Goal: Task Accomplishment & Management: Manage account settings

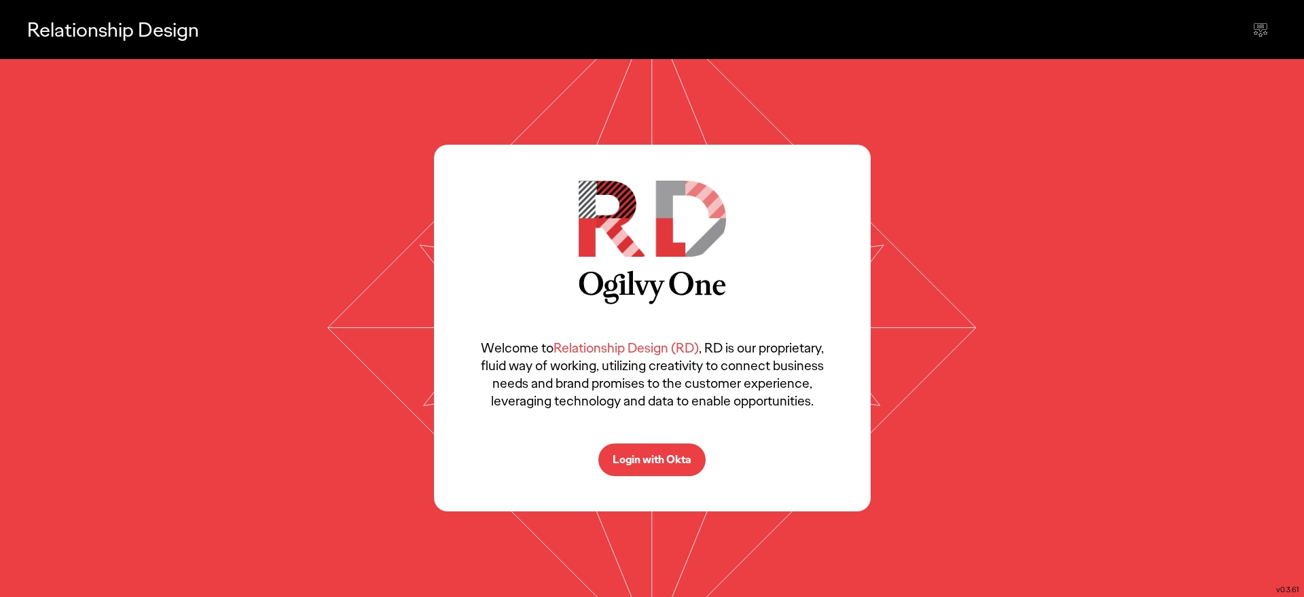
click at [620, 450] on button "Login with Okta" at bounding box center [651, 459] width 107 height 33
click at [661, 463] on p "Login with Okta" at bounding box center [651, 459] width 79 height 11
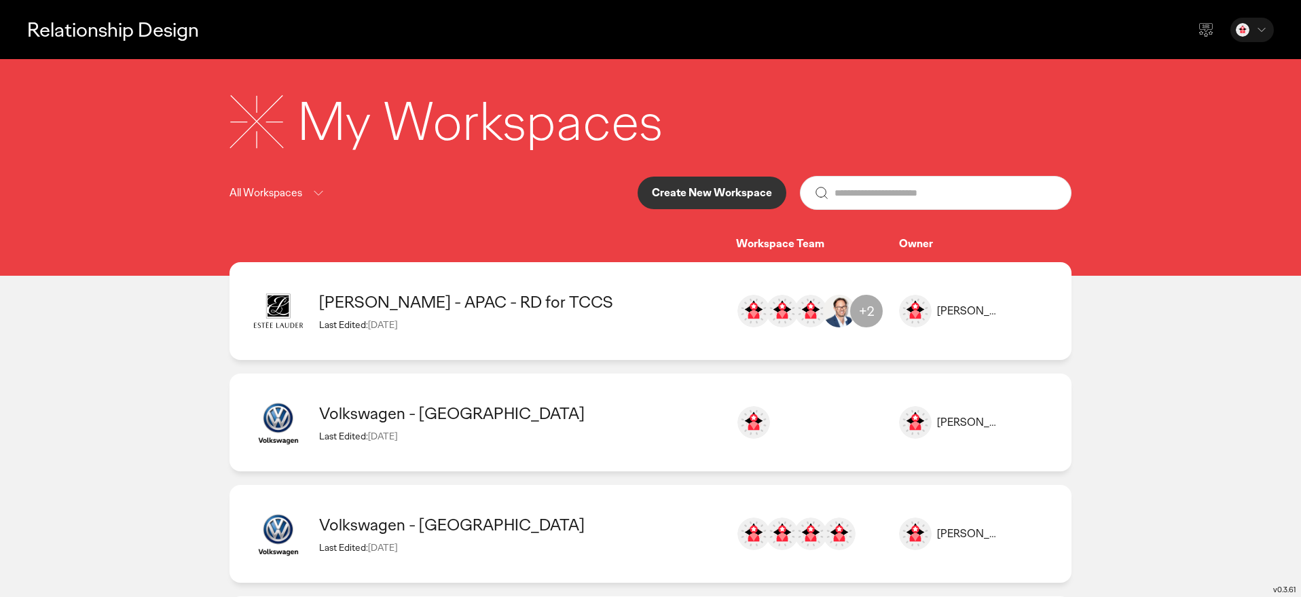
click at [705, 196] on p "Create New Workspace" at bounding box center [712, 192] width 120 height 11
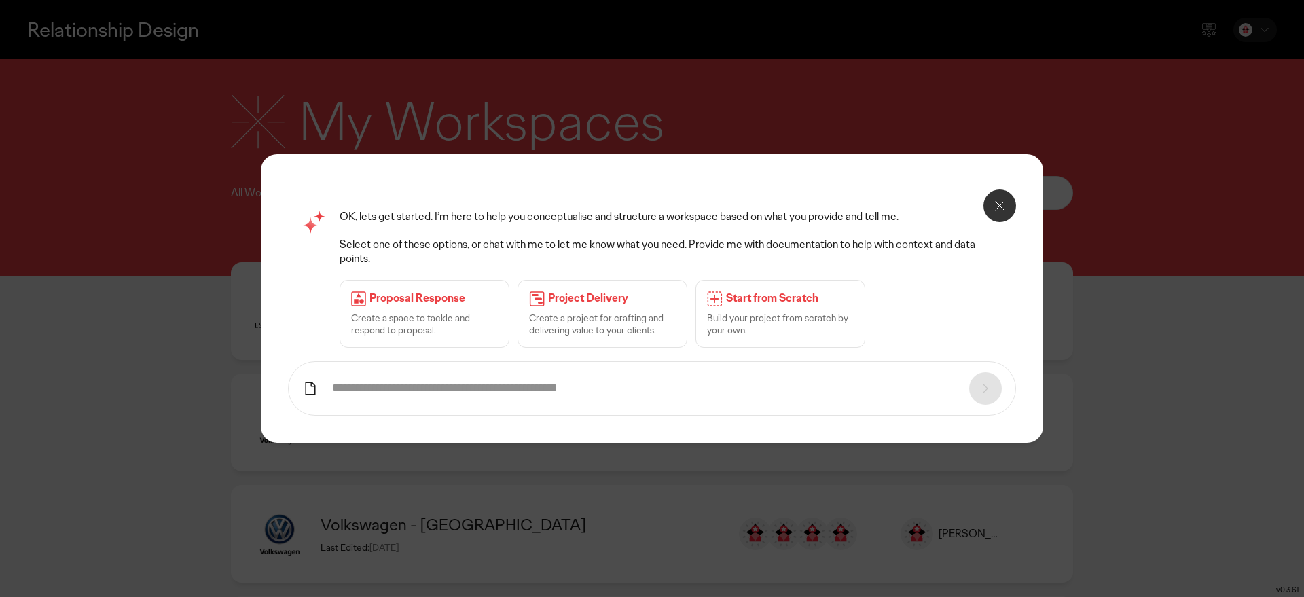
click at [439, 391] on input "text" at bounding box center [643, 388] width 623 height 14
click at [748, 306] on div "Start from Scratch Build your project from scratch by your own." at bounding box center [780, 314] width 170 height 68
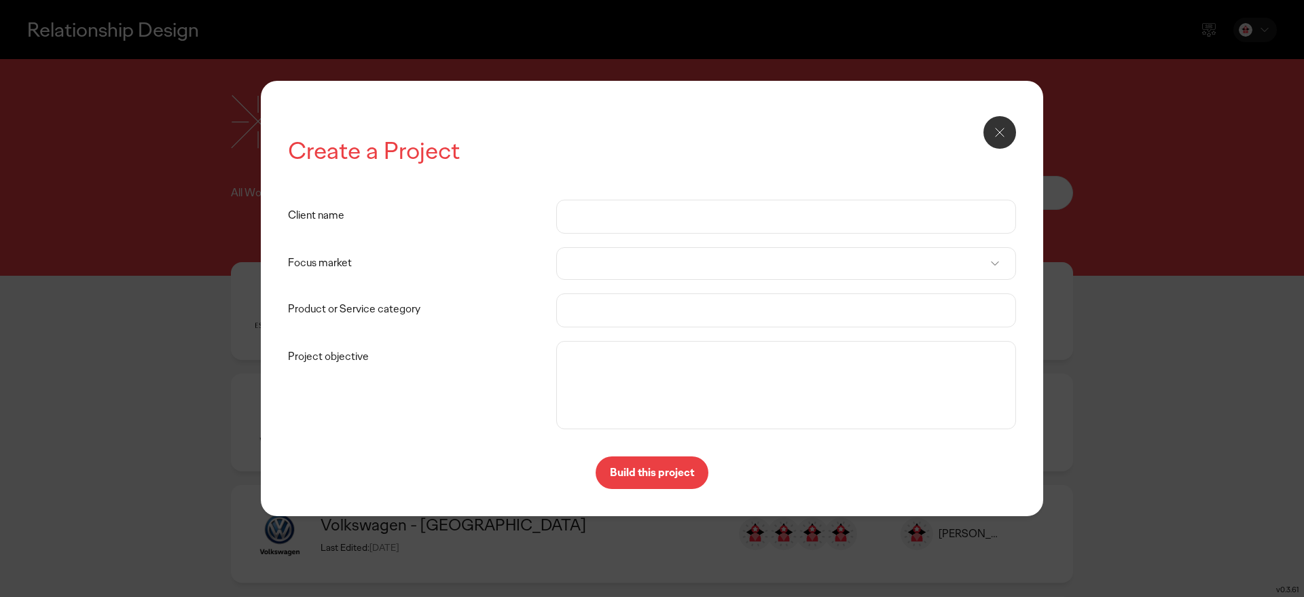
click at [591, 211] on input "Client name" at bounding box center [785, 216] width 431 height 33
type input "***"
click at [595, 267] on div at bounding box center [786, 263] width 460 height 33
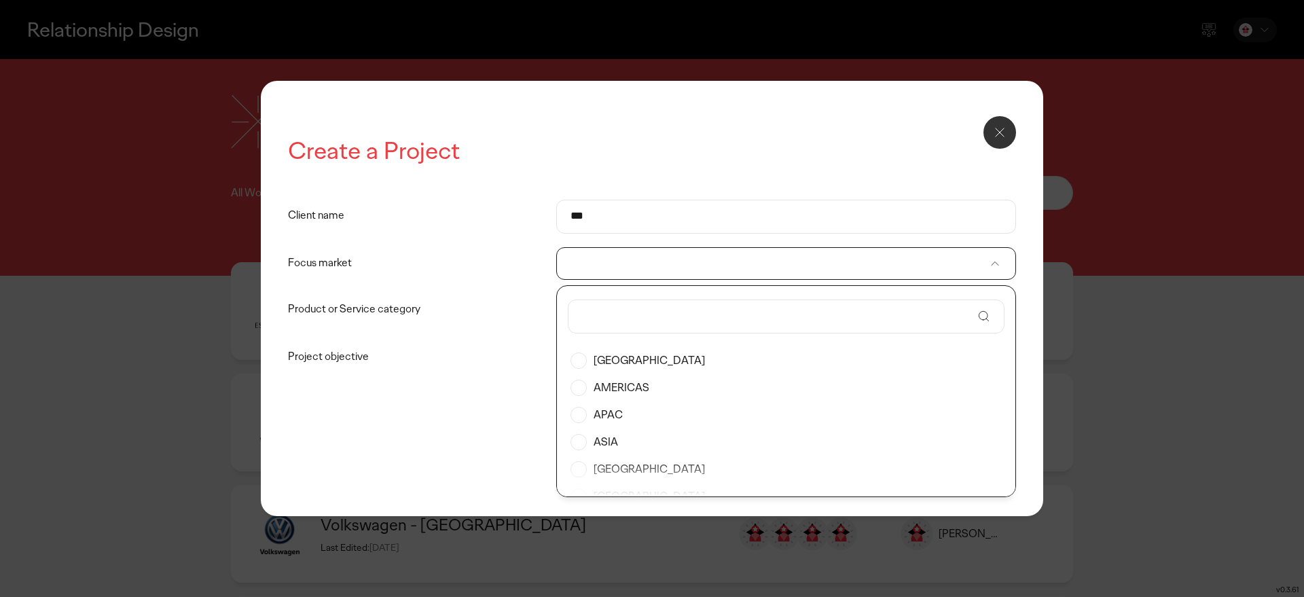
click at [599, 321] on input "text" at bounding box center [777, 316] width 390 height 33
drag, startPoint x: 618, startPoint y: 318, endPoint x: 546, endPoint y: 314, distance: 72.1
click at [546, 314] on body "Relationship Design My Workspaces All Workspaces Create New Workspace Workspace…" at bounding box center [652, 416] width 1304 height 833
type input "***"
click at [597, 357] on label "EUROPE" at bounding box center [785, 360] width 431 height 27
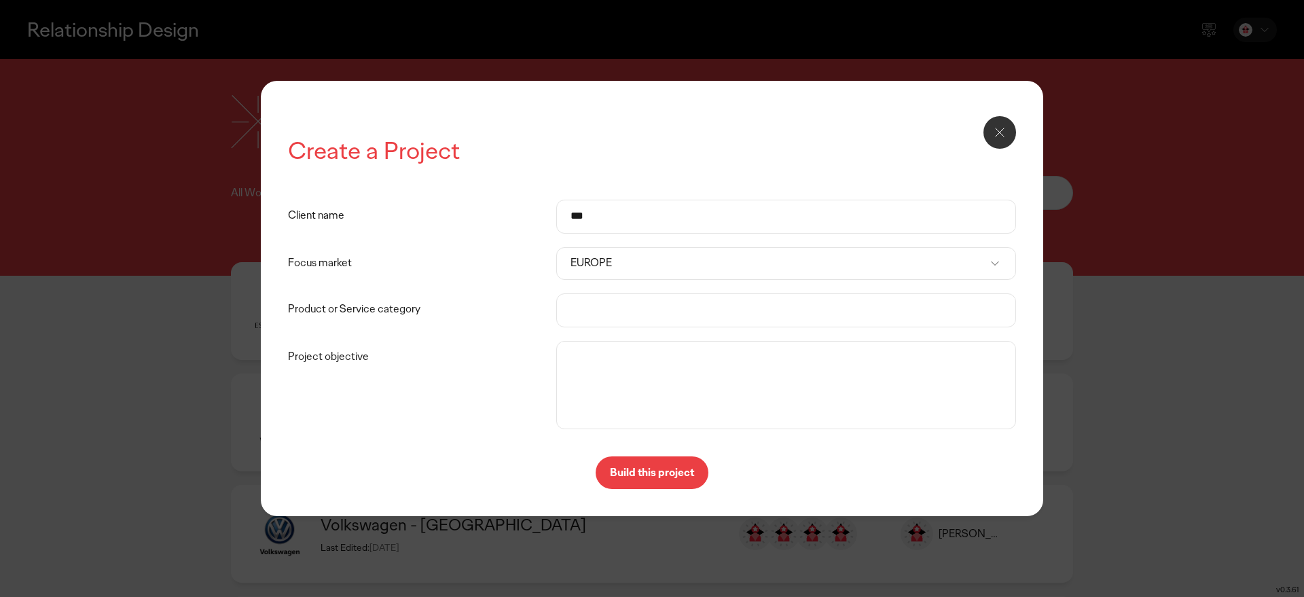
click at [589, 310] on input "Product or Service category" at bounding box center [785, 310] width 431 height 33
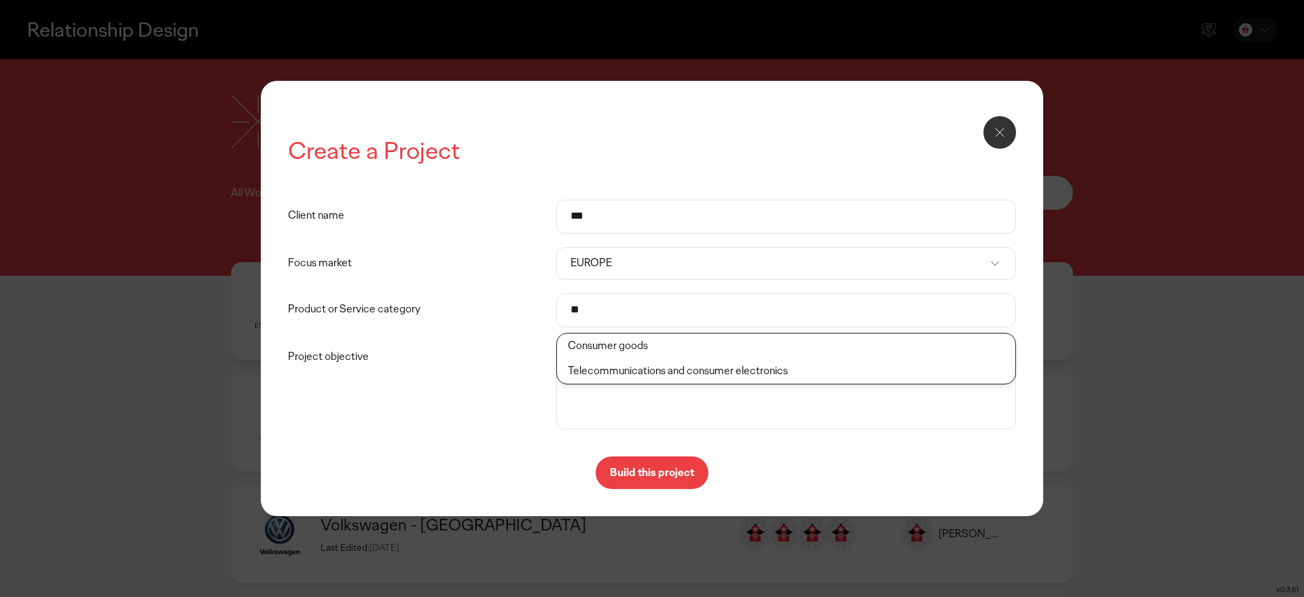
type input "*"
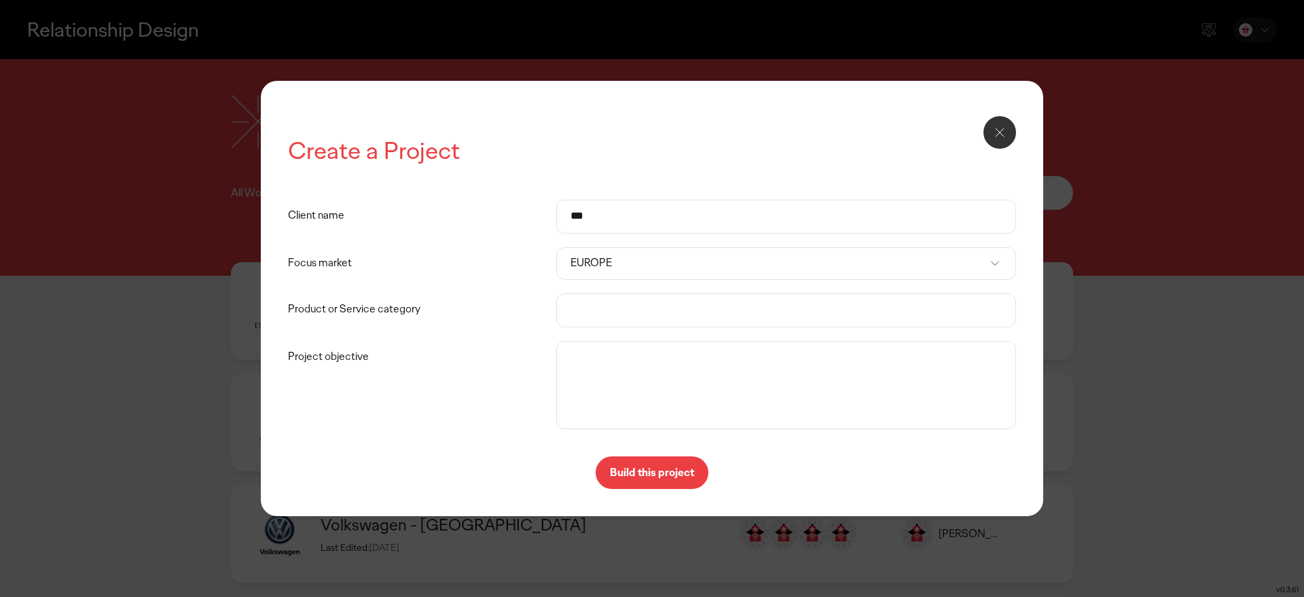
click at [513, 316] on label "Product or Service category" at bounding box center [422, 309] width 268 height 33
click at [570, 316] on input "Product or Service category" at bounding box center [785, 310] width 431 height 33
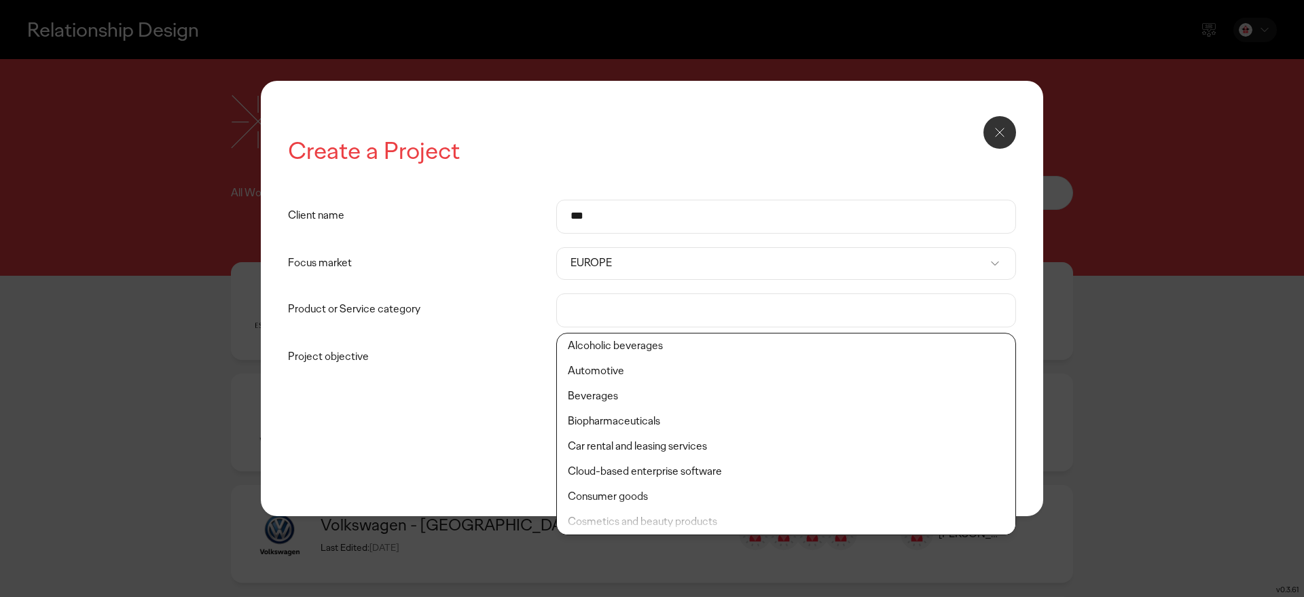
click at [455, 304] on label "Product or Service category" at bounding box center [422, 309] width 268 height 33
click at [570, 304] on input "Product or Service category" at bounding box center [785, 310] width 431 height 33
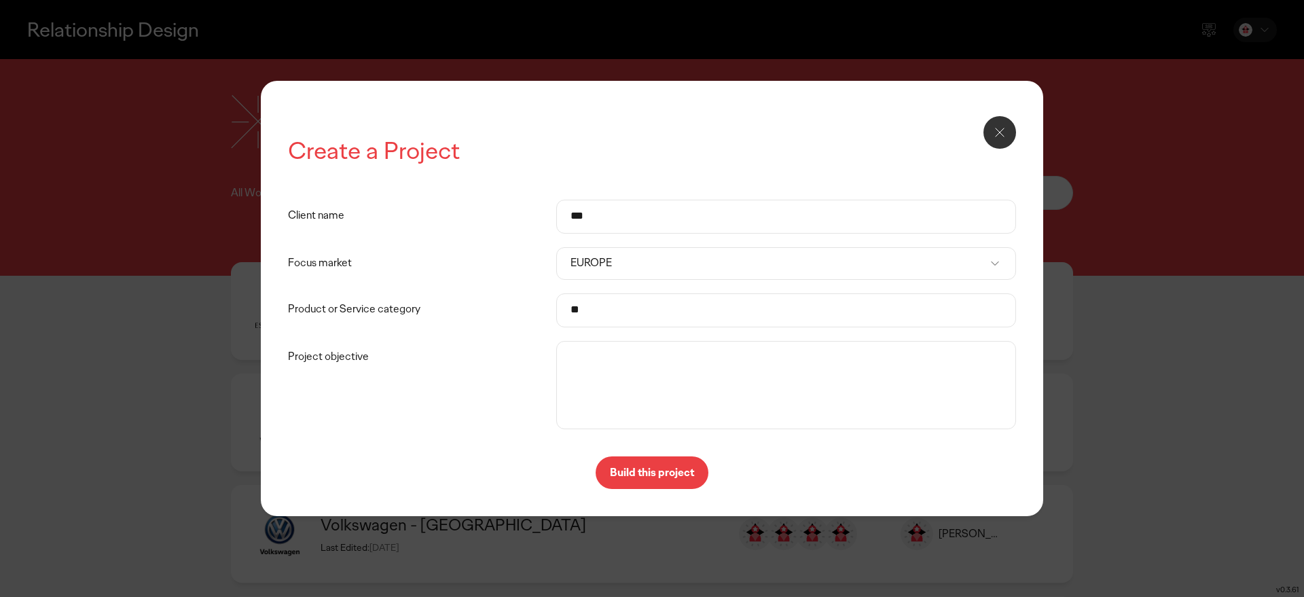
type input "*"
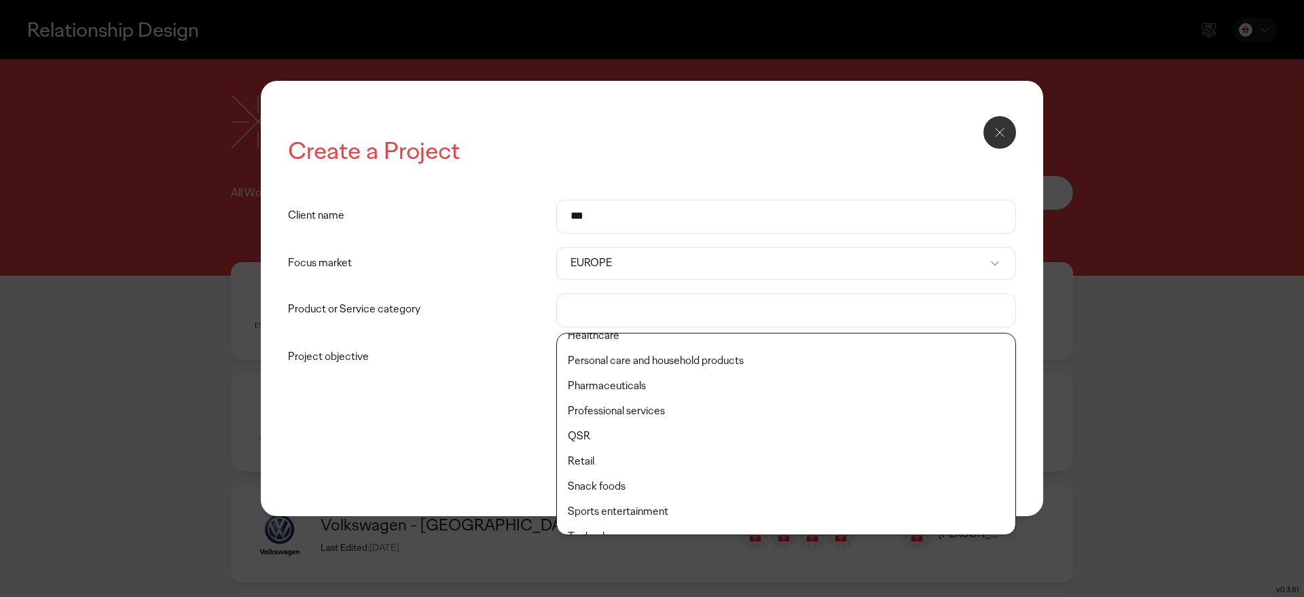
scroll to position [384, 0]
click at [641, 391] on li "Professional services" at bounding box center [786, 388] width 458 height 25
type input "**********"
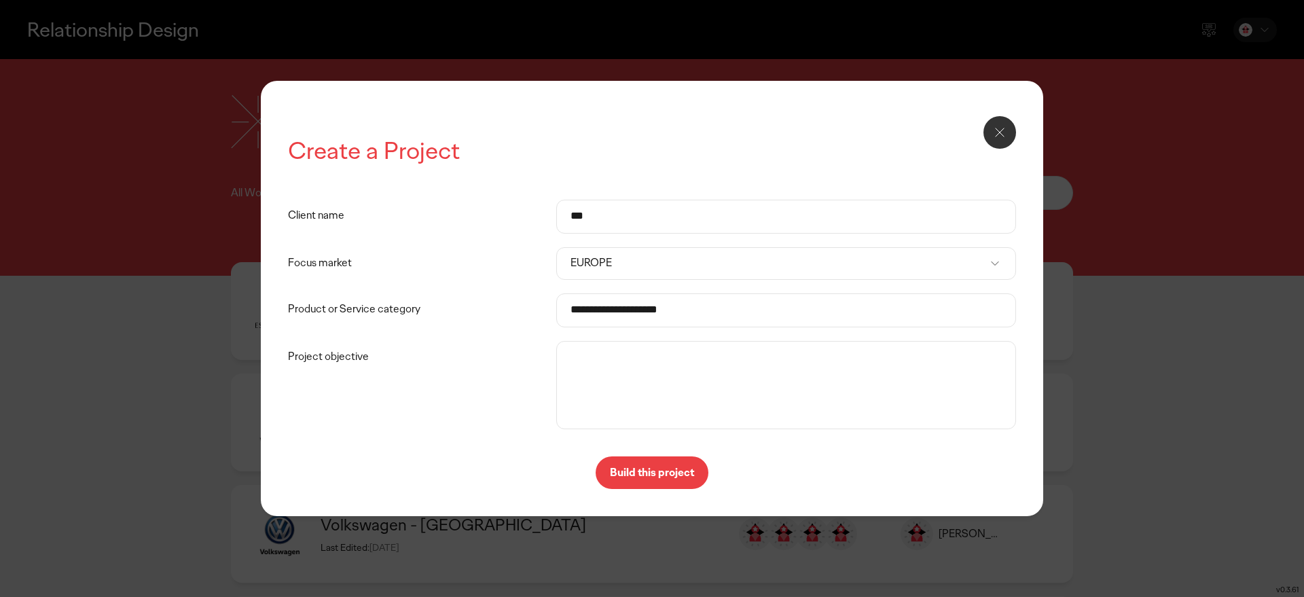
click at [583, 365] on textarea "Project objective" at bounding box center [786, 384] width 453 height 81
click at [729, 363] on textarea "**********" at bounding box center [786, 384] width 453 height 81
type textarea "**********"
click at [646, 473] on p "Build this project" at bounding box center [652, 472] width 84 height 11
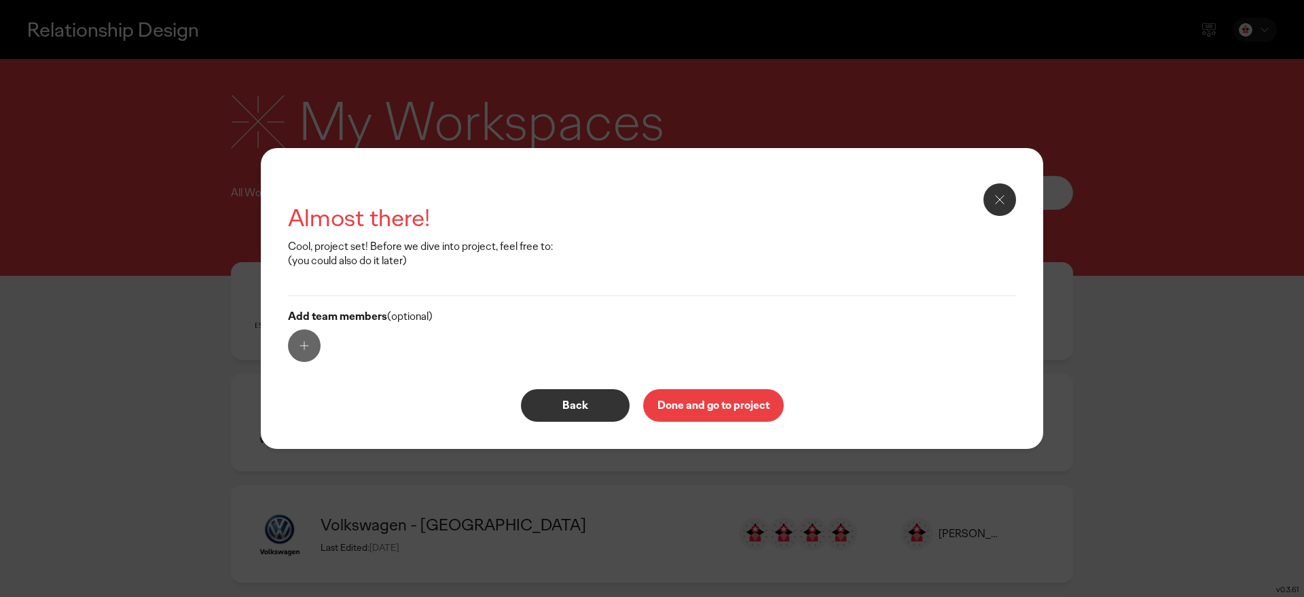
click at [689, 402] on p "Done and go to project" at bounding box center [713, 405] width 112 height 11
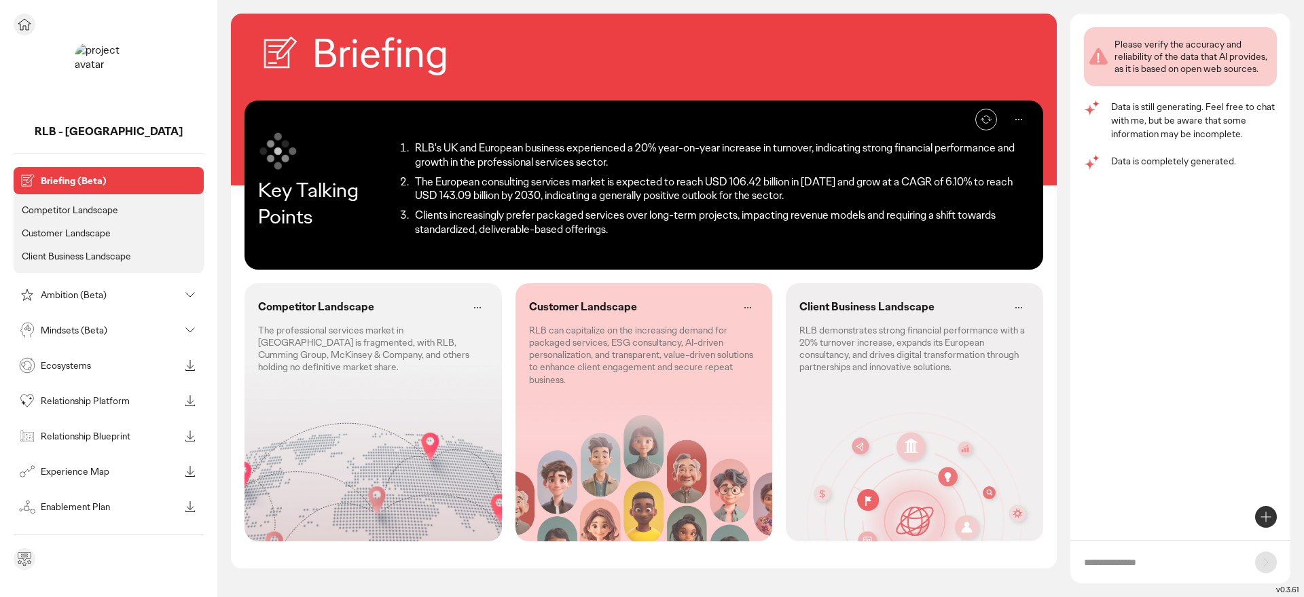
click at [58, 211] on p "Competitor Landscape" at bounding box center [70, 210] width 96 height 12
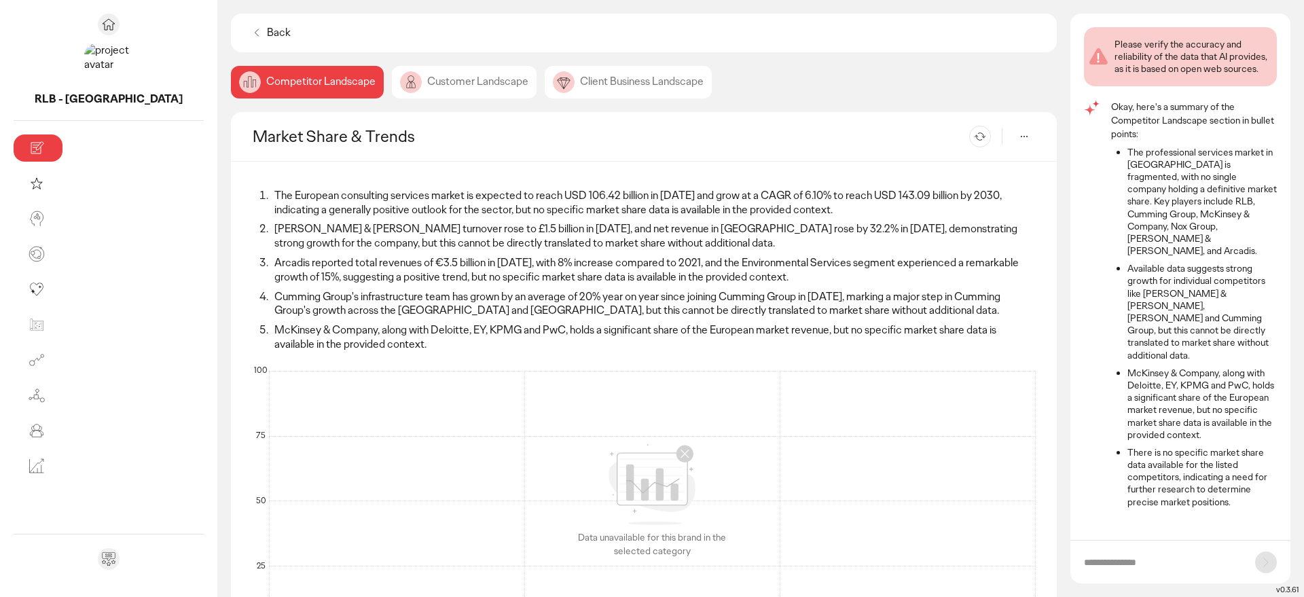
click at [392, 81] on div "Customer Landscape" at bounding box center [464, 82] width 145 height 33
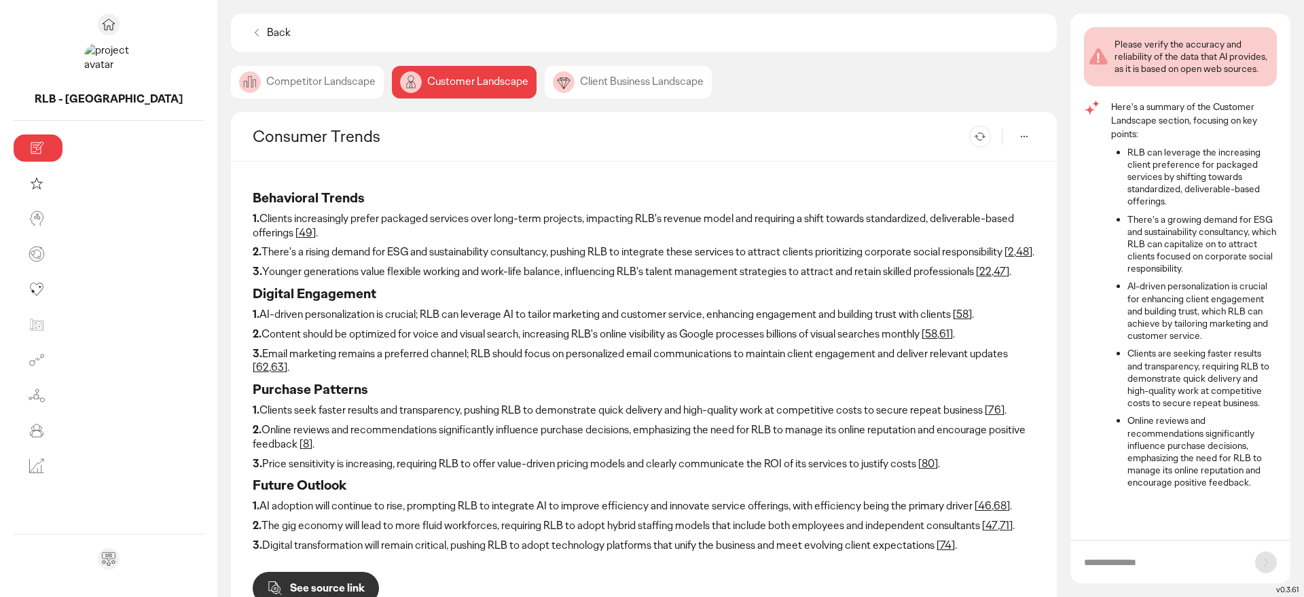
click at [545, 83] on div "Client Business Landscape" at bounding box center [628, 82] width 167 height 33
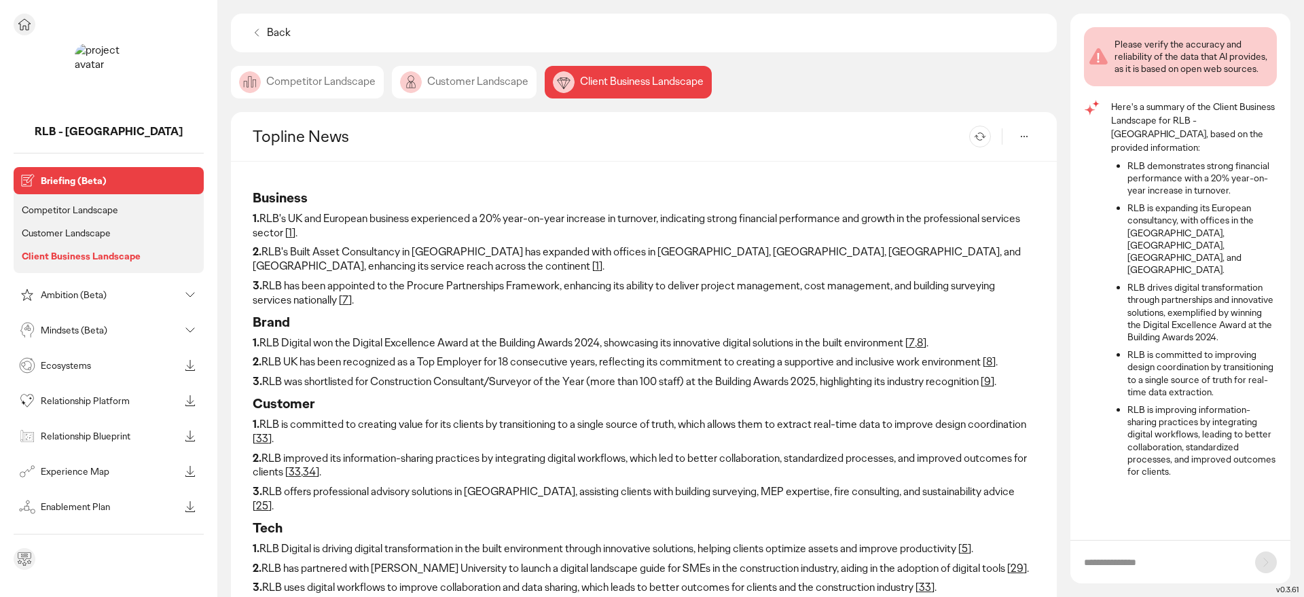
click at [56, 329] on p "Mindsets (Beta)" at bounding box center [110, 330] width 139 height 10
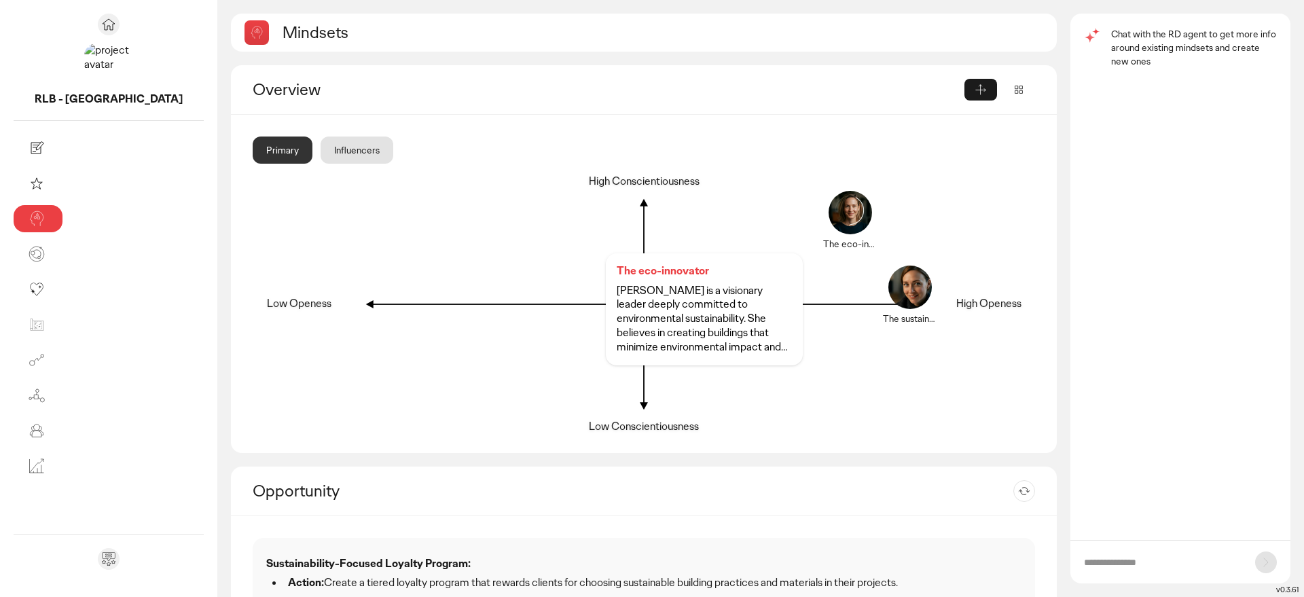
scroll to position [1, 0]
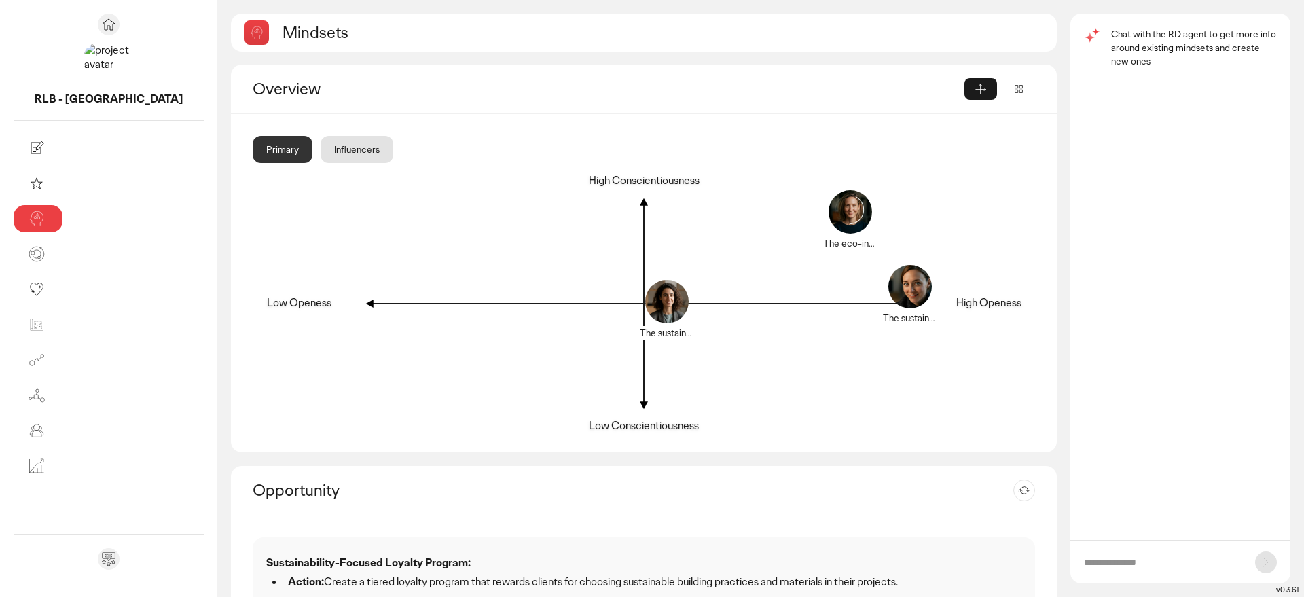
click at [321, 153] on div "Influencers" at bounding box center [357, 149] width 73 height 27
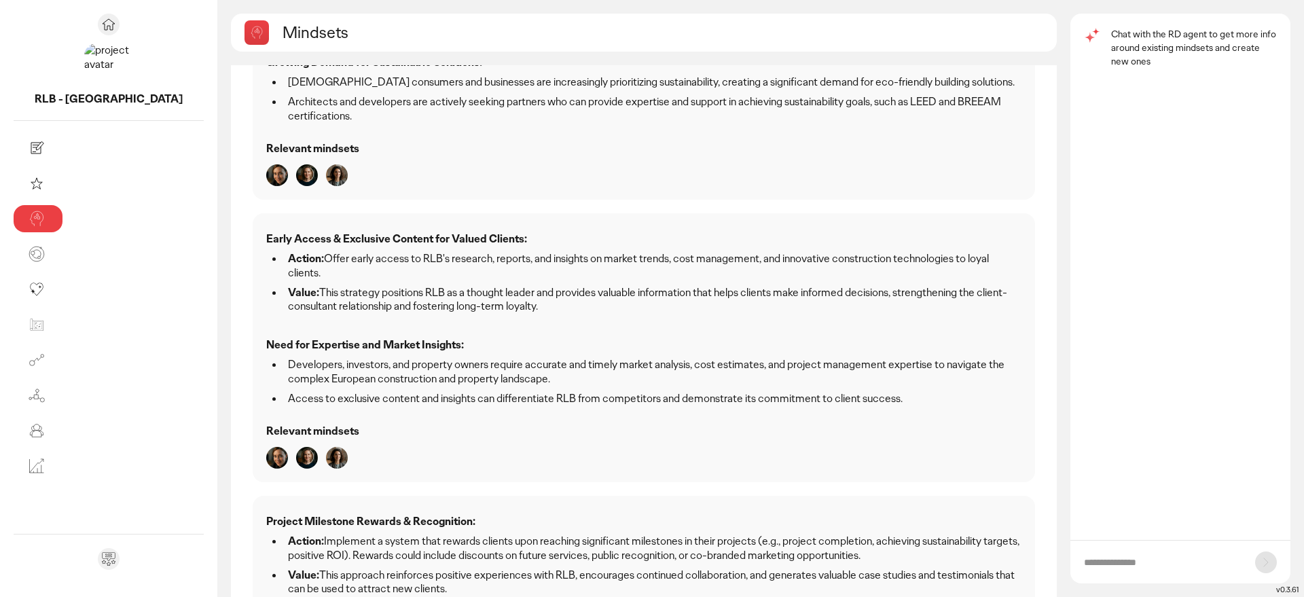
scroll to position [572, 0]
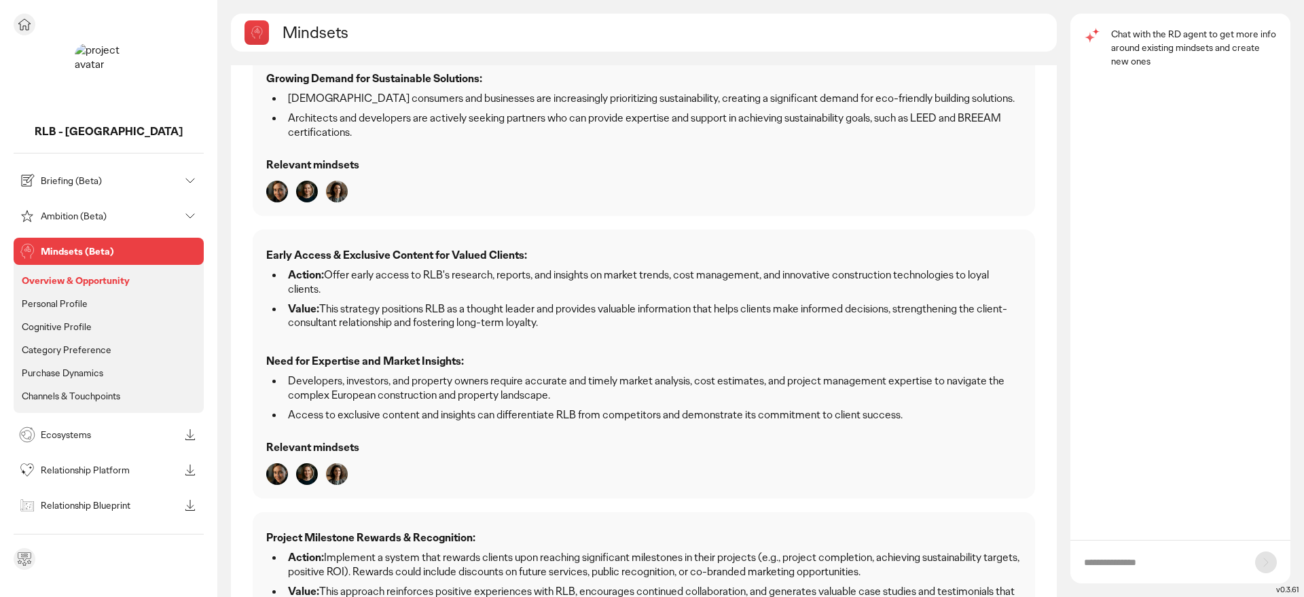
click at [48, 308] on p "Personal Profile" at bounding box center [55, 303] width 66 height 12
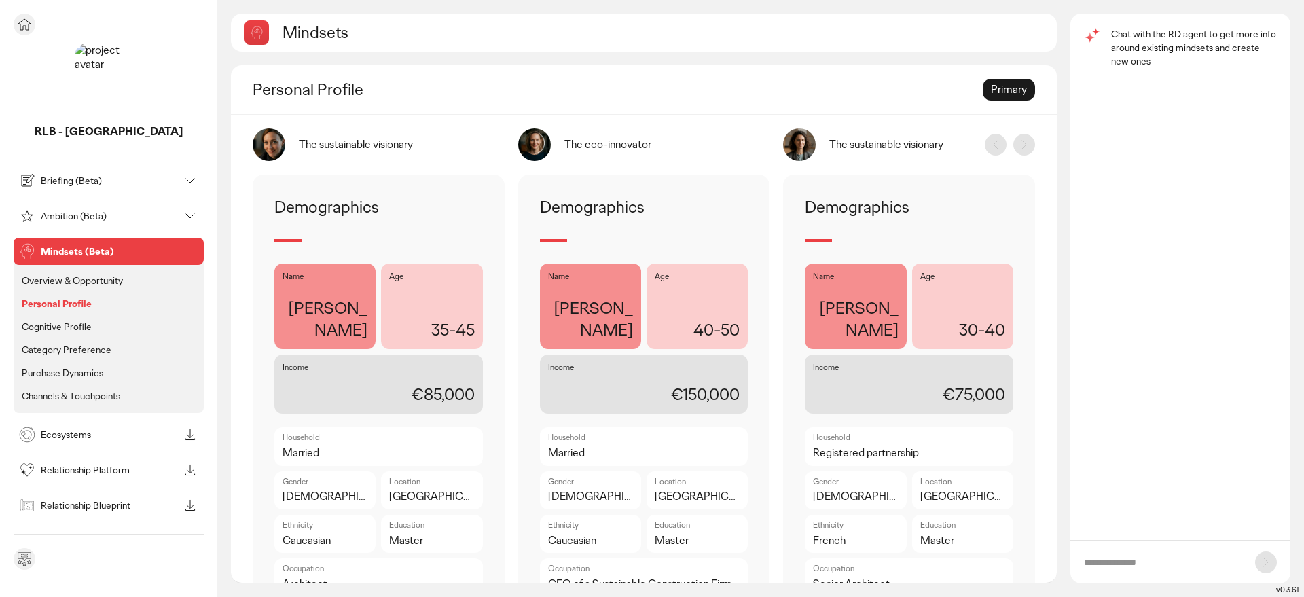
click at [65, 173] on div "Briefing (Beta)" at bounding box center [97, 181] width 163 height 22
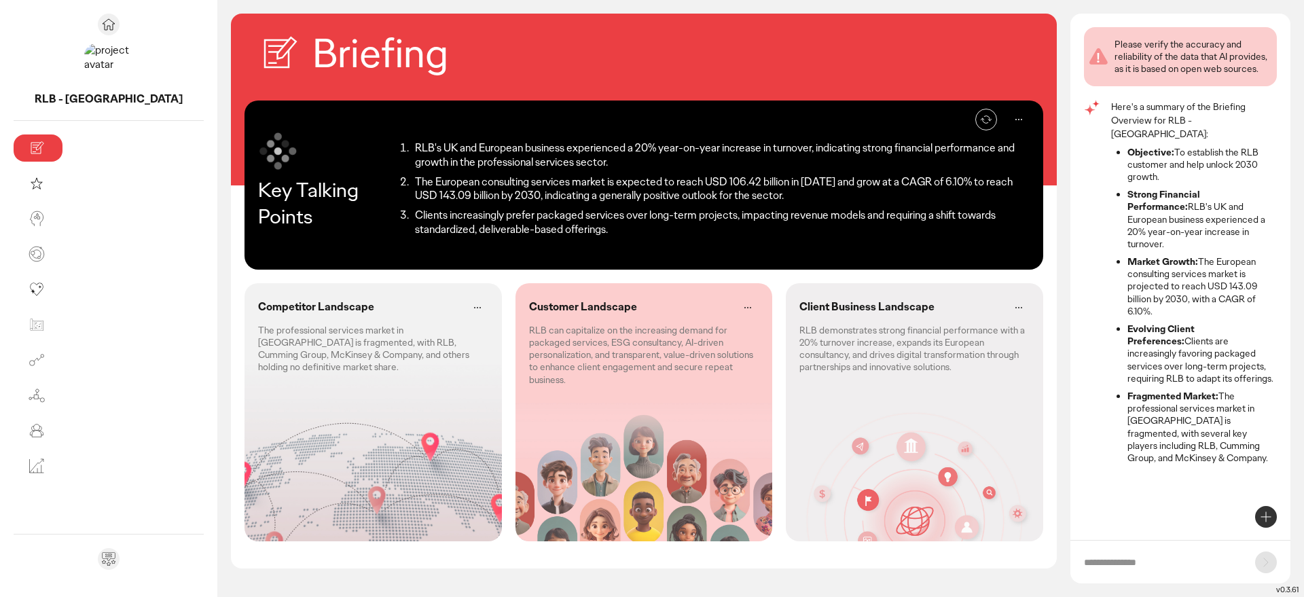
click at [258, 341] on p "The professional services market in [GEOGRAPHIC_DATA] is fragmented, with RLB, …" at bounding box center [373, 349] width 230 height 50
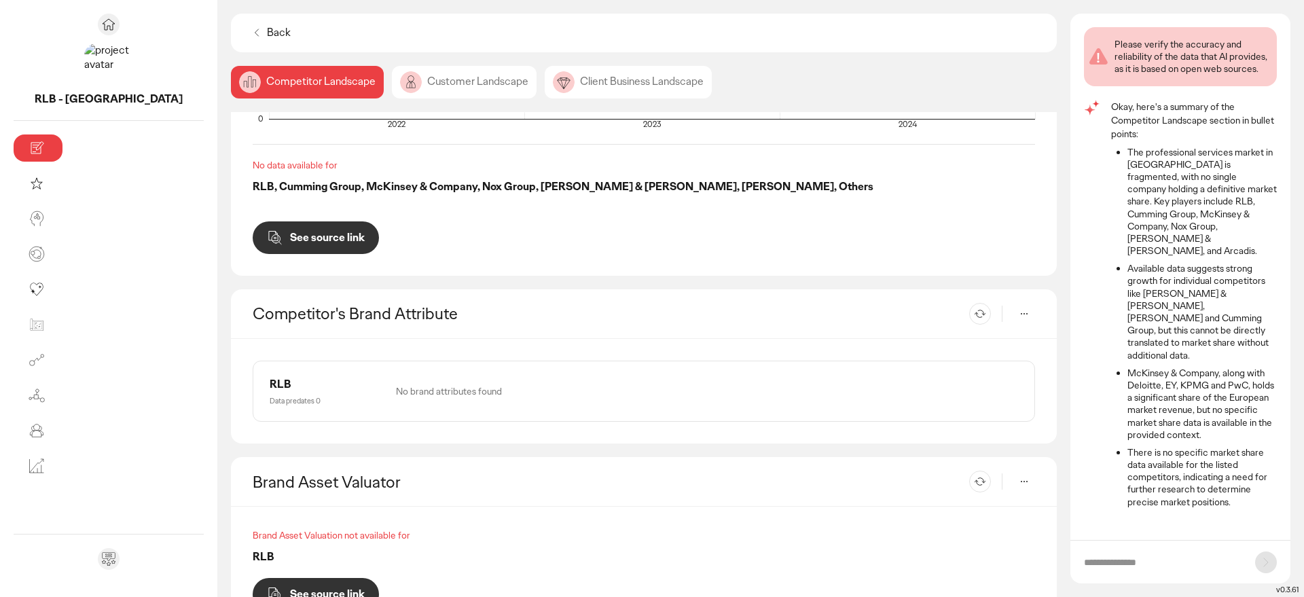
scroll to position [547, 0]
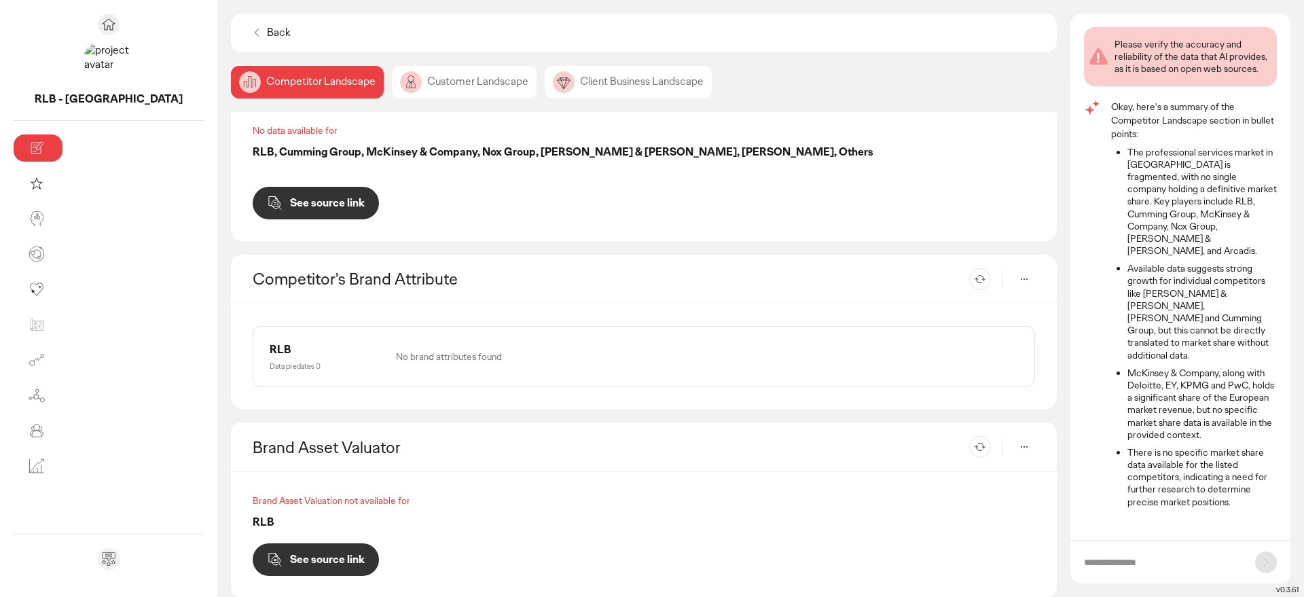
click at [290, 198] on p "See source link" at bounding box center [327, 203] width 75 height 11
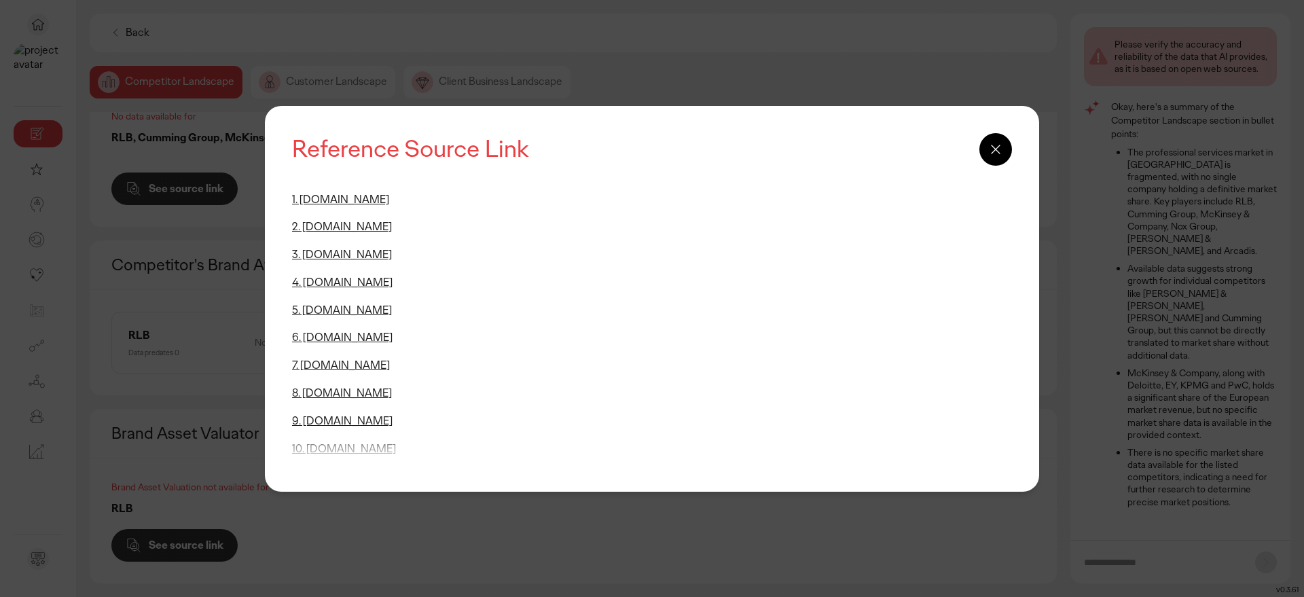
click at [989, 153] on icon at bounding box center [995, 149] width 16 height 16
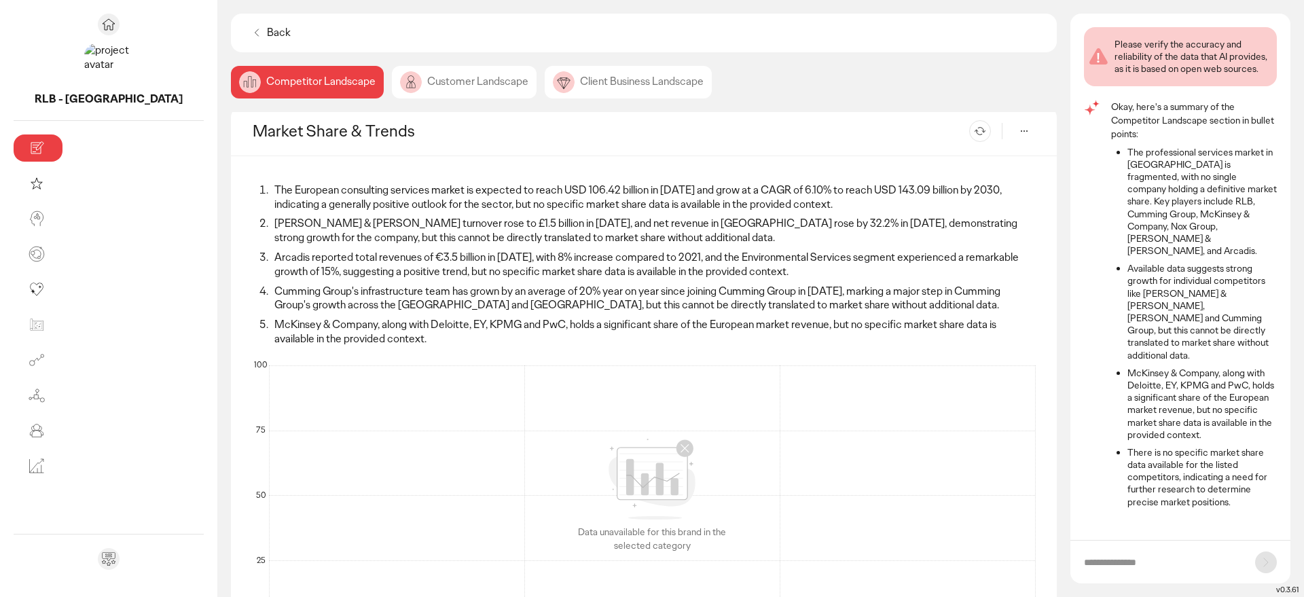
scroll to position [0, 0]
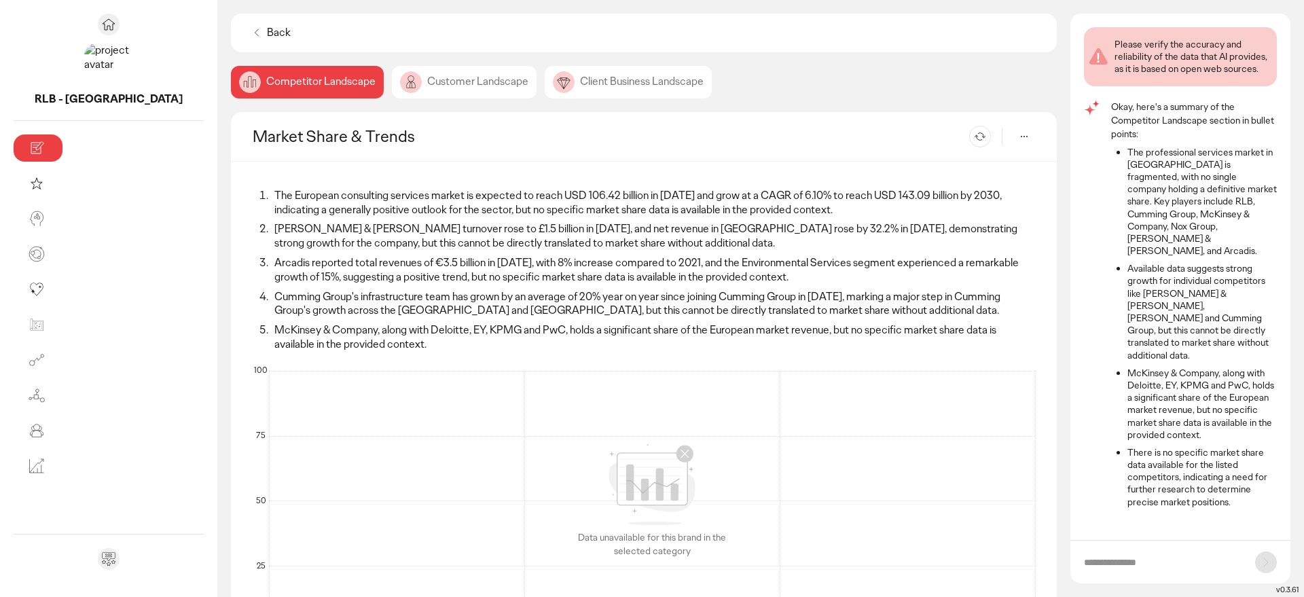
click at [392, 78] on div "Customer Landscape" at bounding box center [464, 82] width 145 height 33
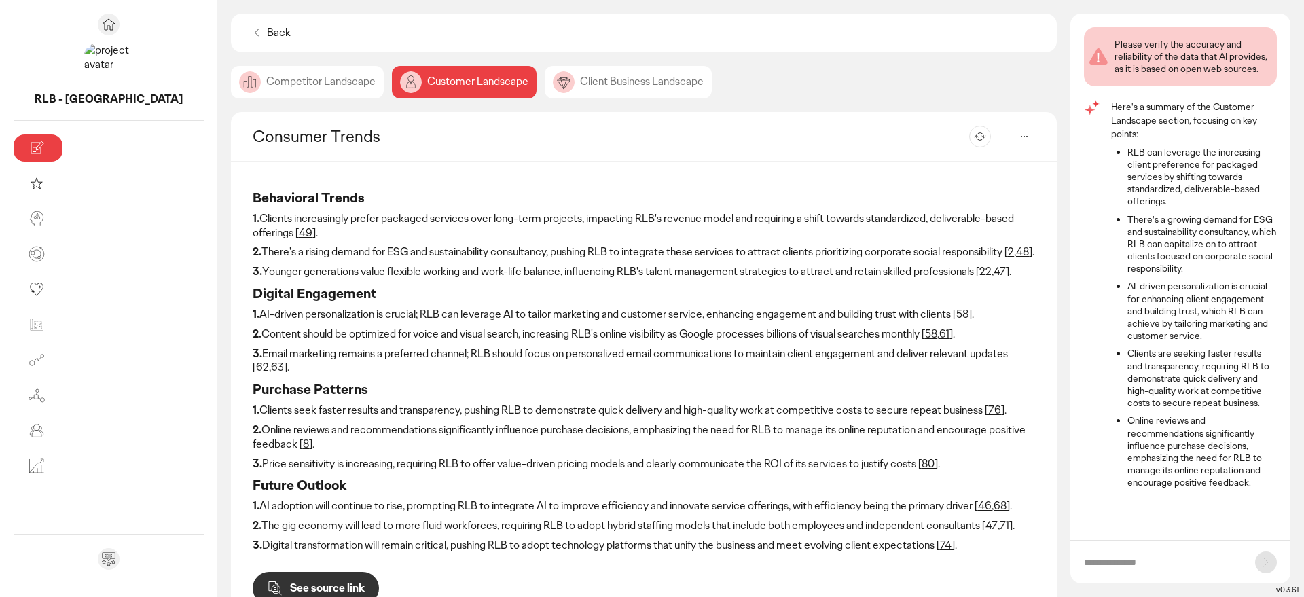
click at [267, 33] on p "Back" at bounding box center [279, 33] width 24 height 14
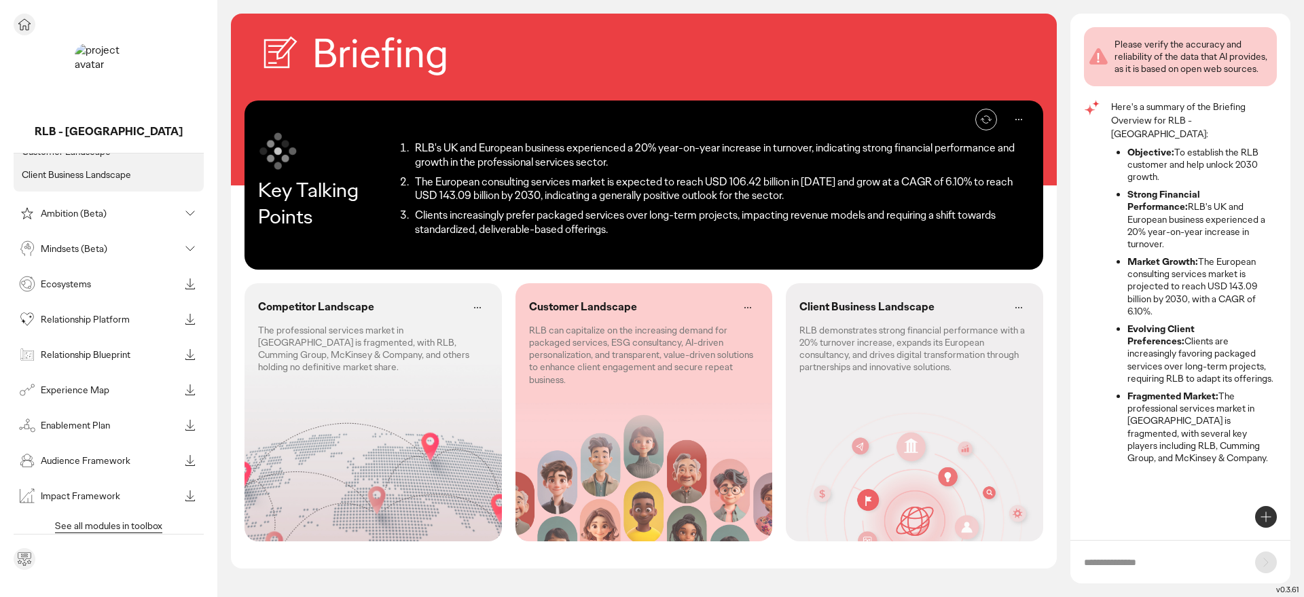
scroll to position [1, 0]
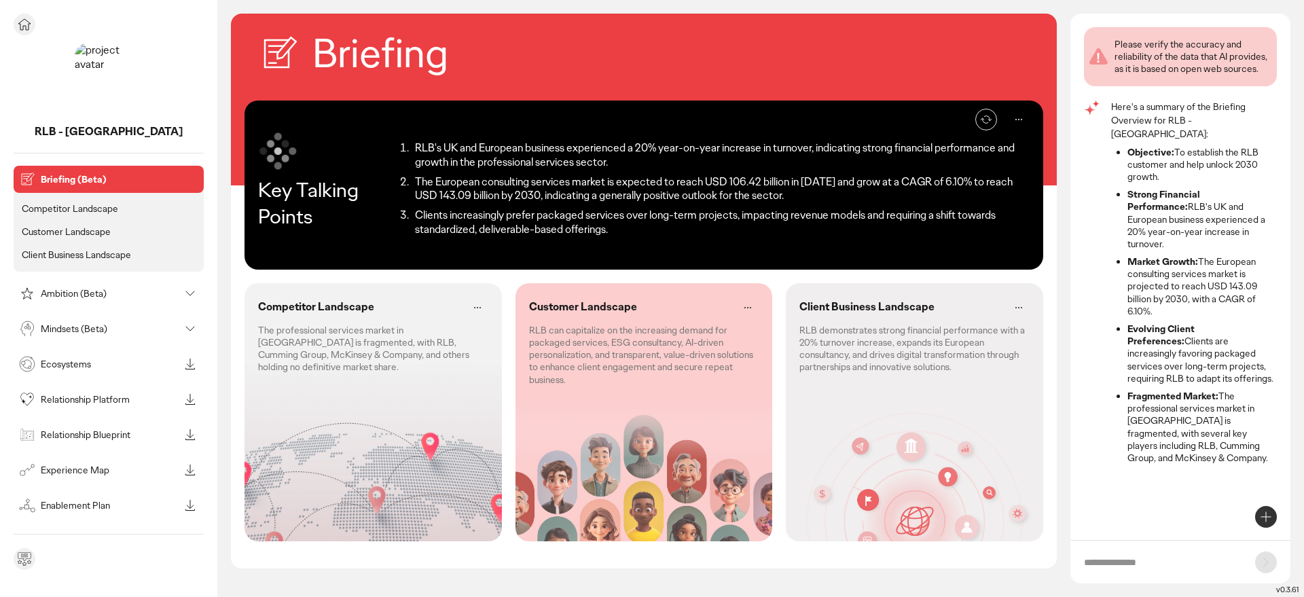
click at [24, 564] on icon at bounding box center [24, 559] width 16 height 16
click at [18, 20] on icon at bounding box center [24, 24] width 16 height 16
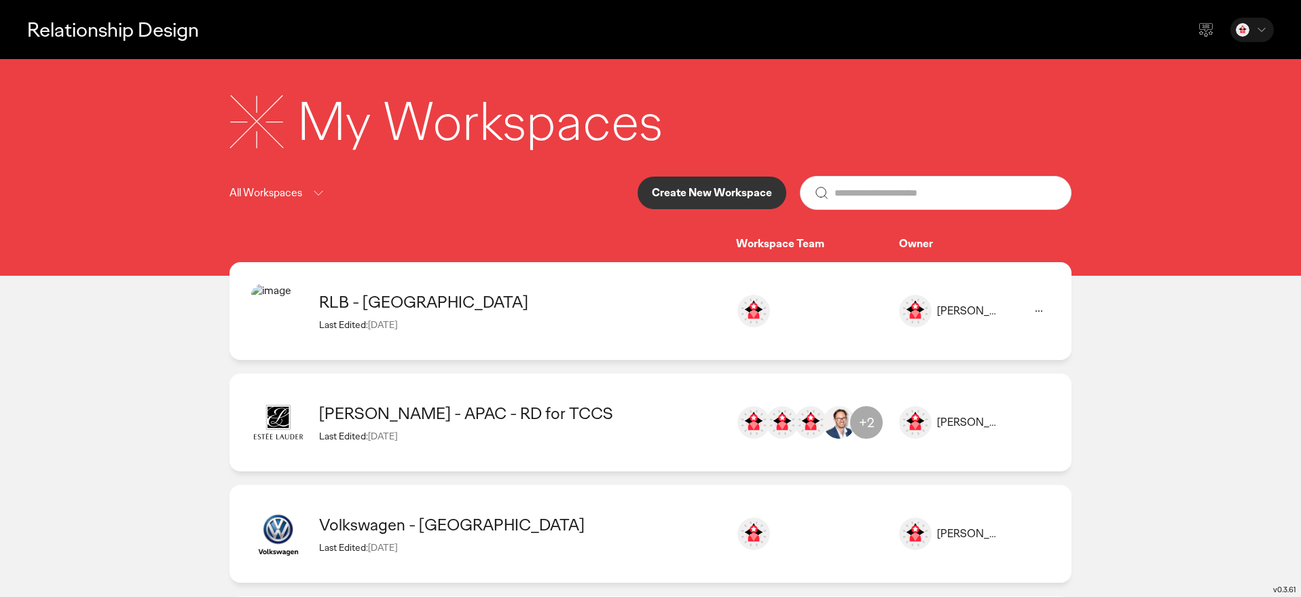
click at [1040, 310] on icon at bounding box center [1039, 311] width 16 height 16
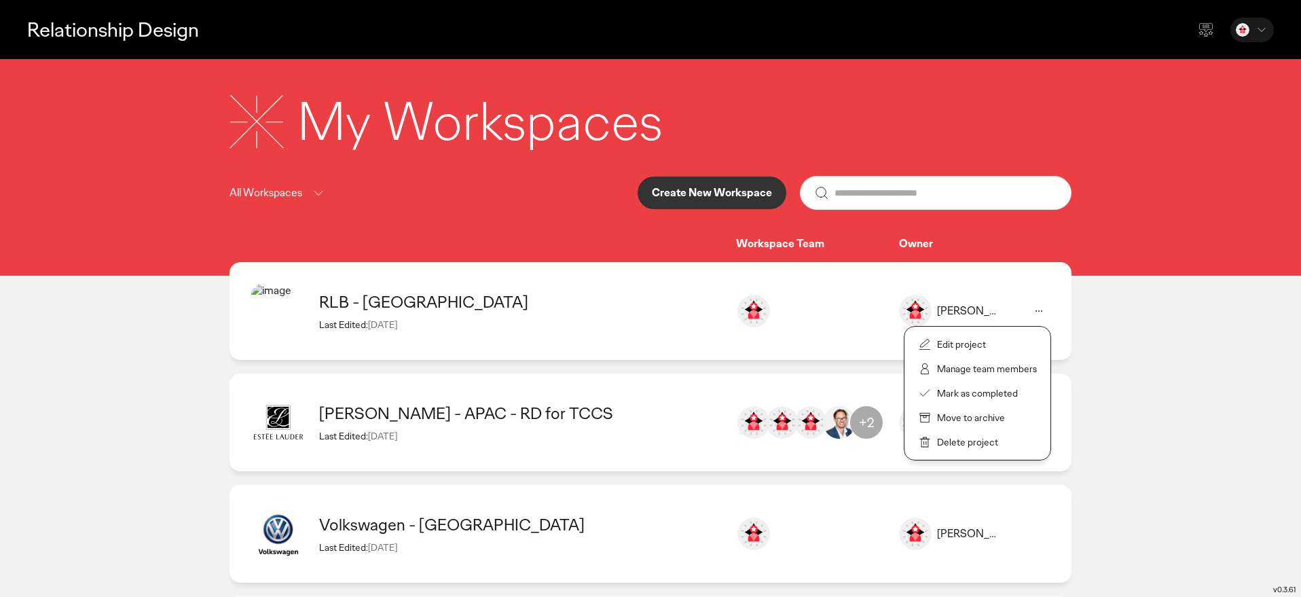
click at [981, 369] on p "Manage team members" at bounding box center [987, 369] width 100 height 12
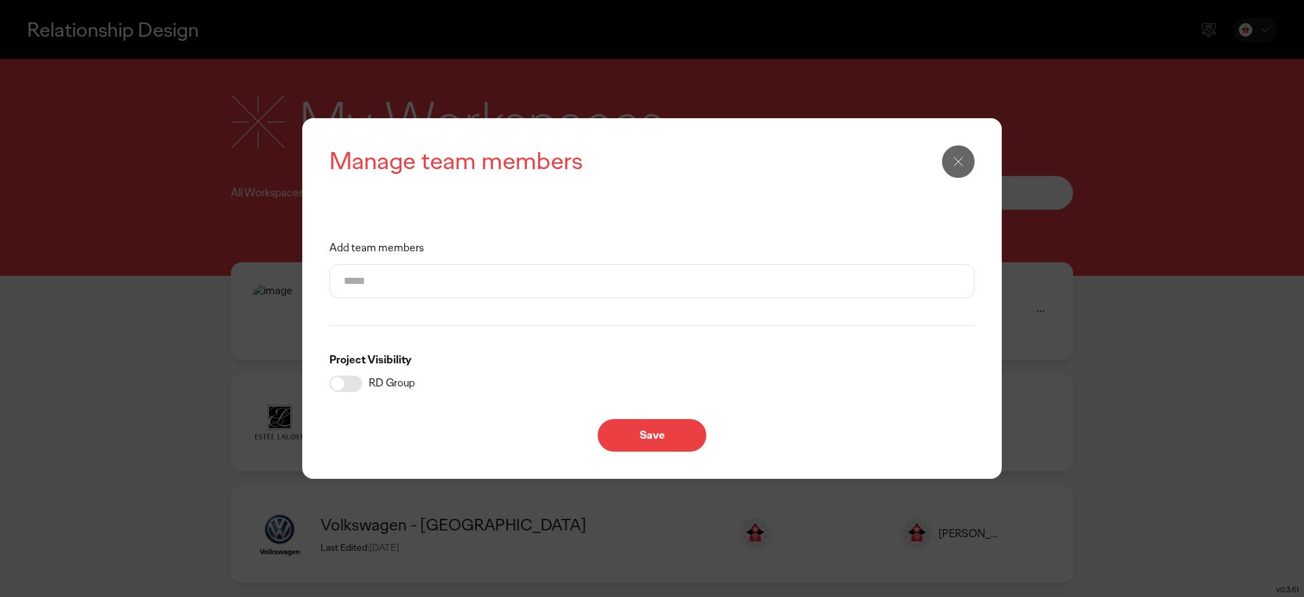
click at [379, 282] on input "Add team members" at bounding box center [652, 281] width 617 height 33
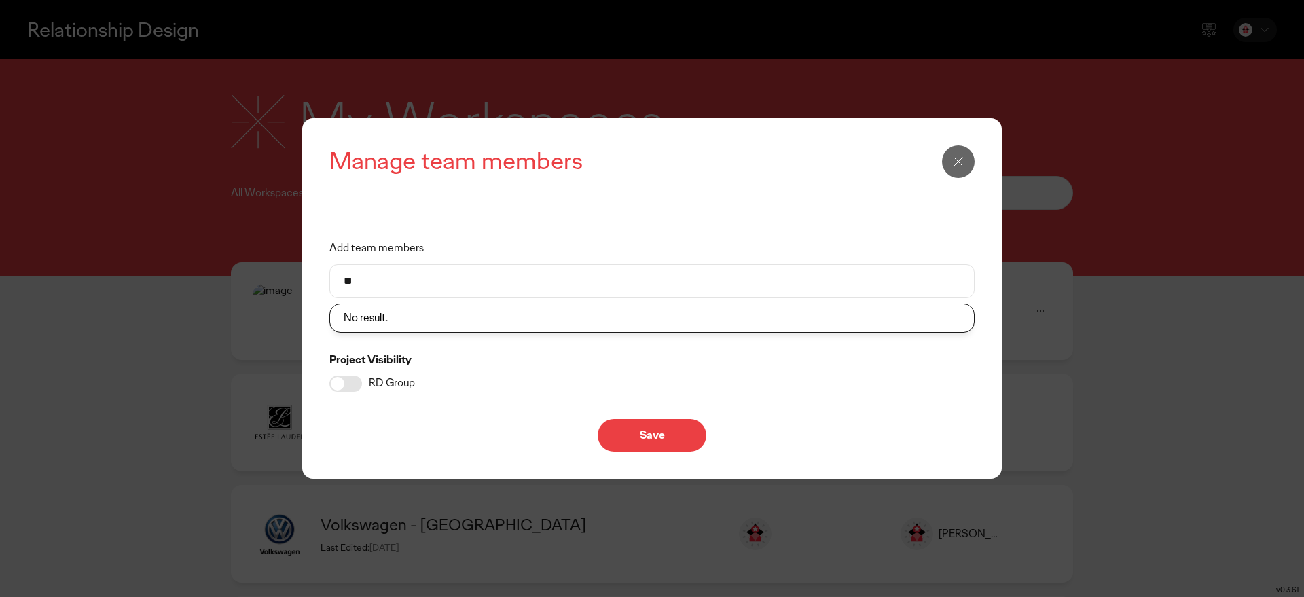
type input "*"
type input "*******"
click at [377, 316] on li "[PERSON_NAME]" at bounding box center [652, 316] width 644 height 25
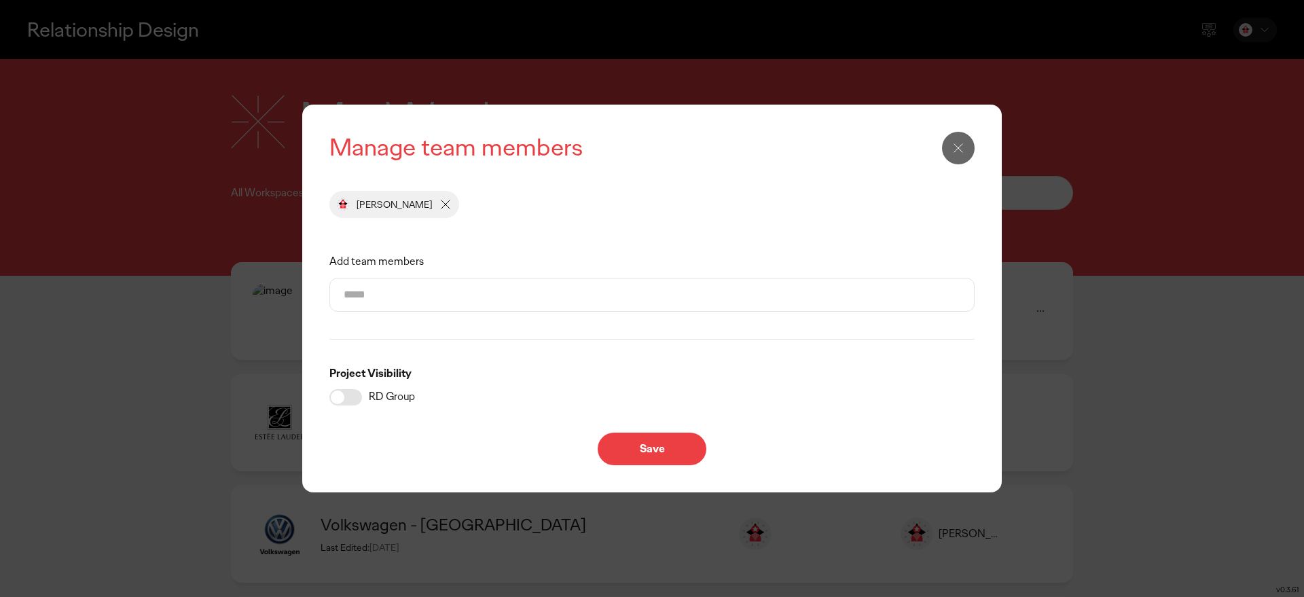
click at [365, 300] on input "Add team members" at bounding box center [652, 294] width 617 height 33
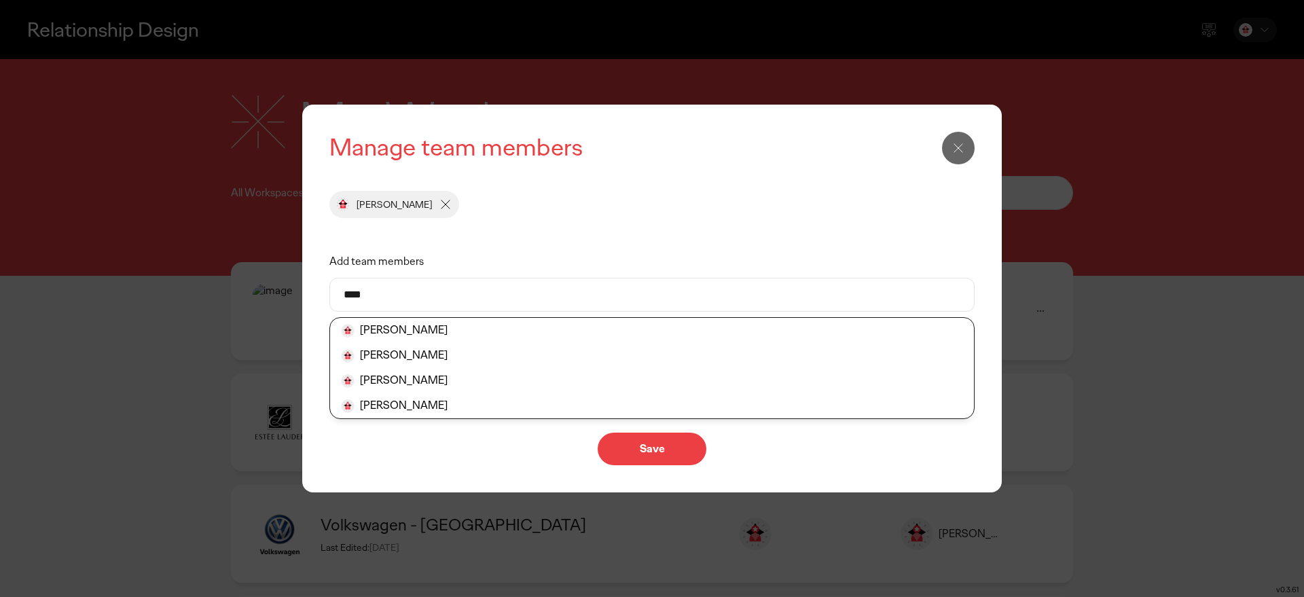
type input "****"
click at [386, 382] on li "[PERSON_NAME]" at bounding box center [652, 380] width 644 height 25
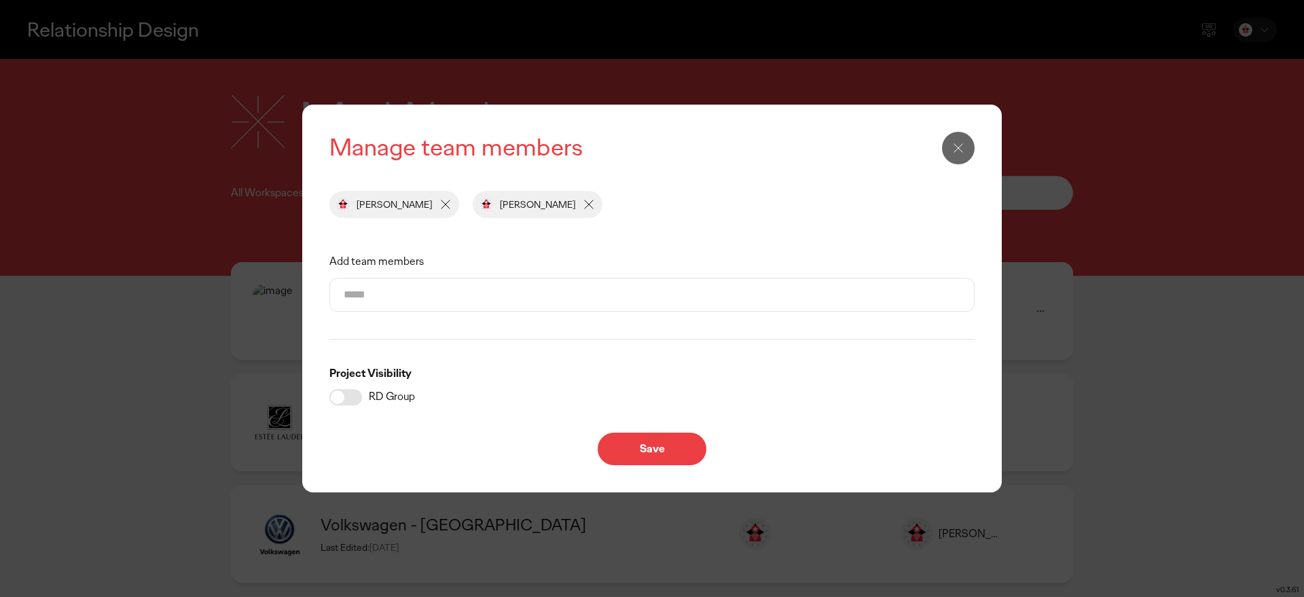
click at [363, 292] on input "Add team members" at bounding box center [652, 294] width 617 height 33
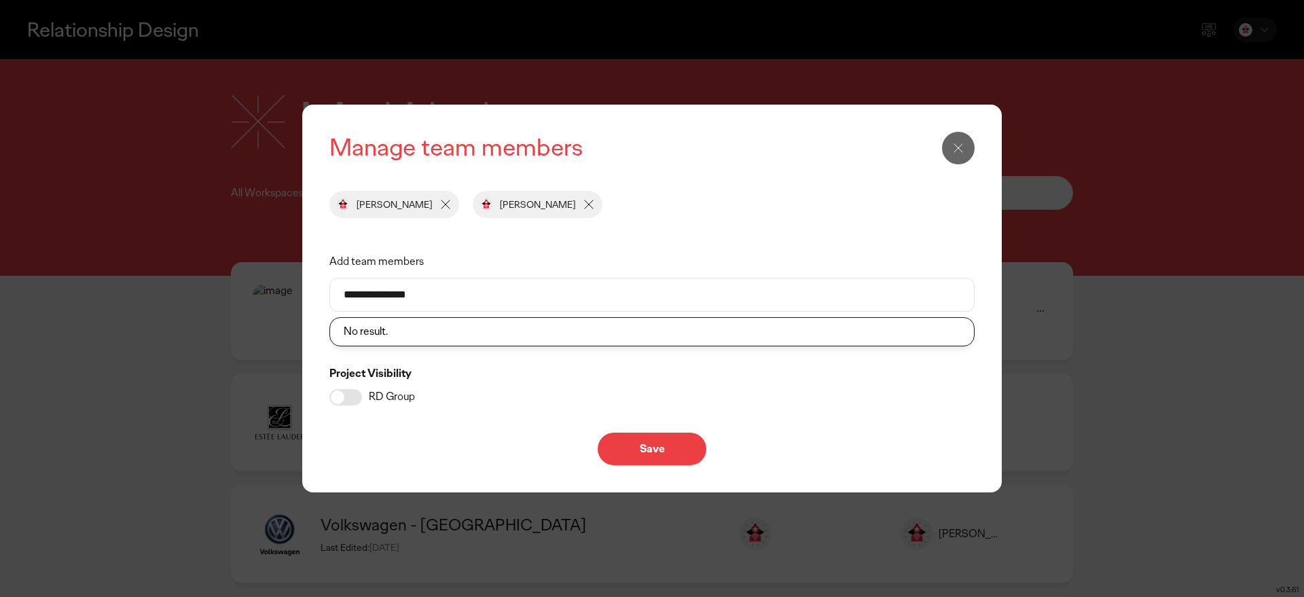
type input "**********"
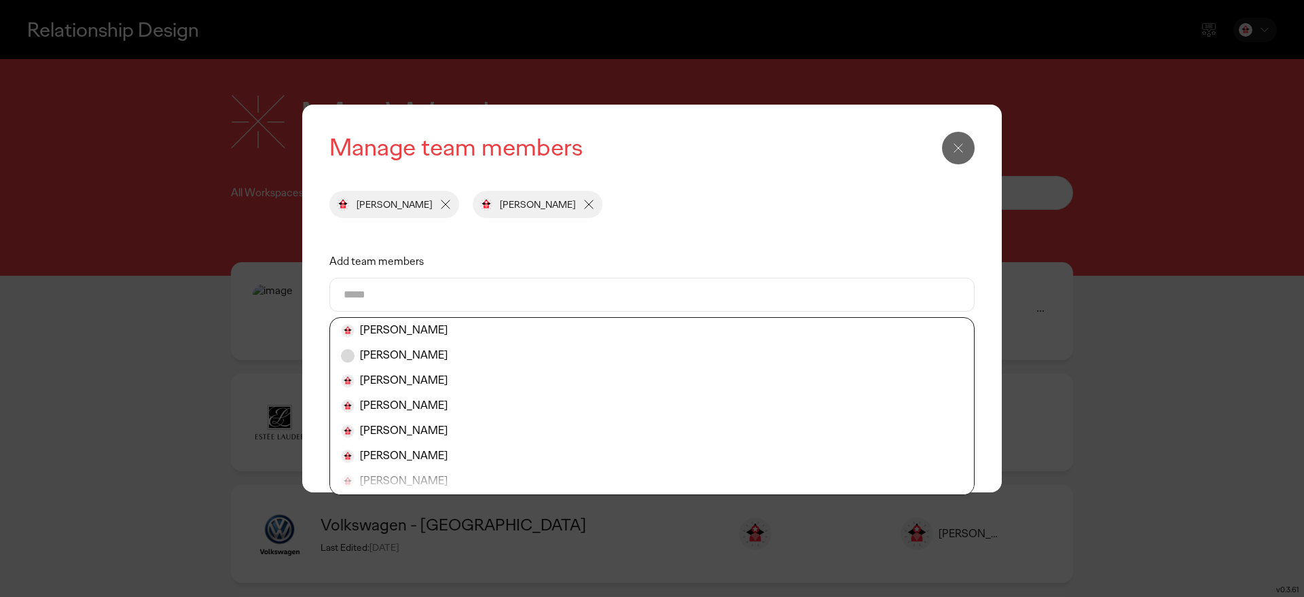
type input "*"
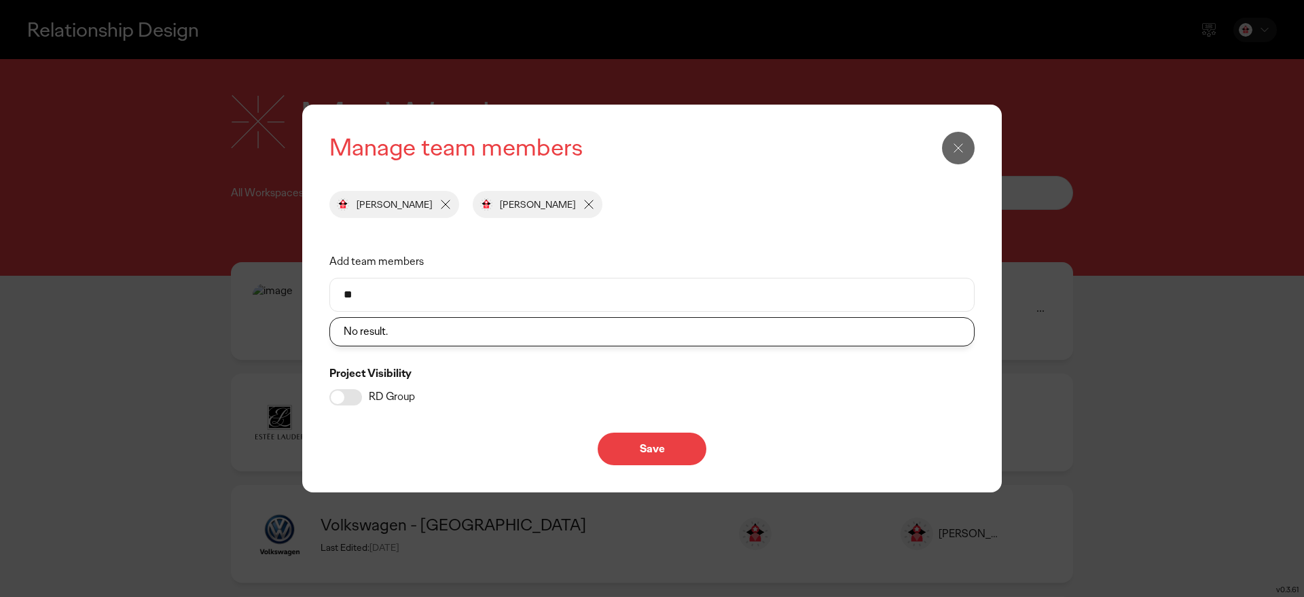
type input "*"
type input "******"
click at [368, 327] on li "[PERSON_NAME]" at bounding box center [652, 330] width 644 height 25
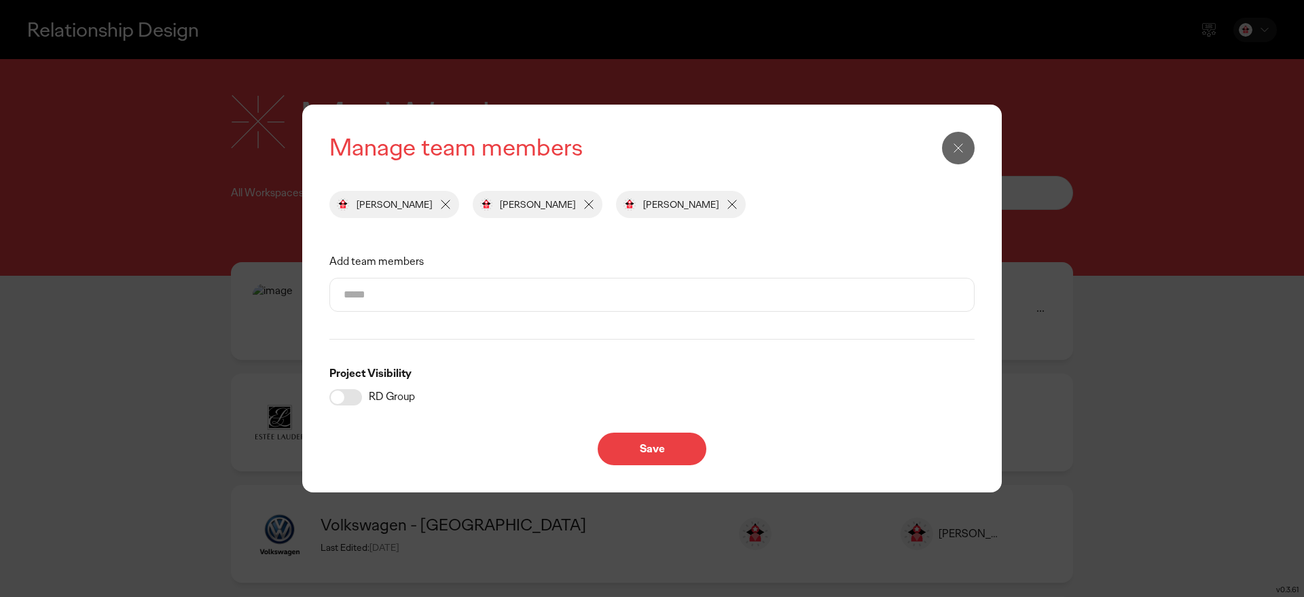
click at [373, 297] on input "Add team members" at bounding box center [652, 294] width 617 height 33
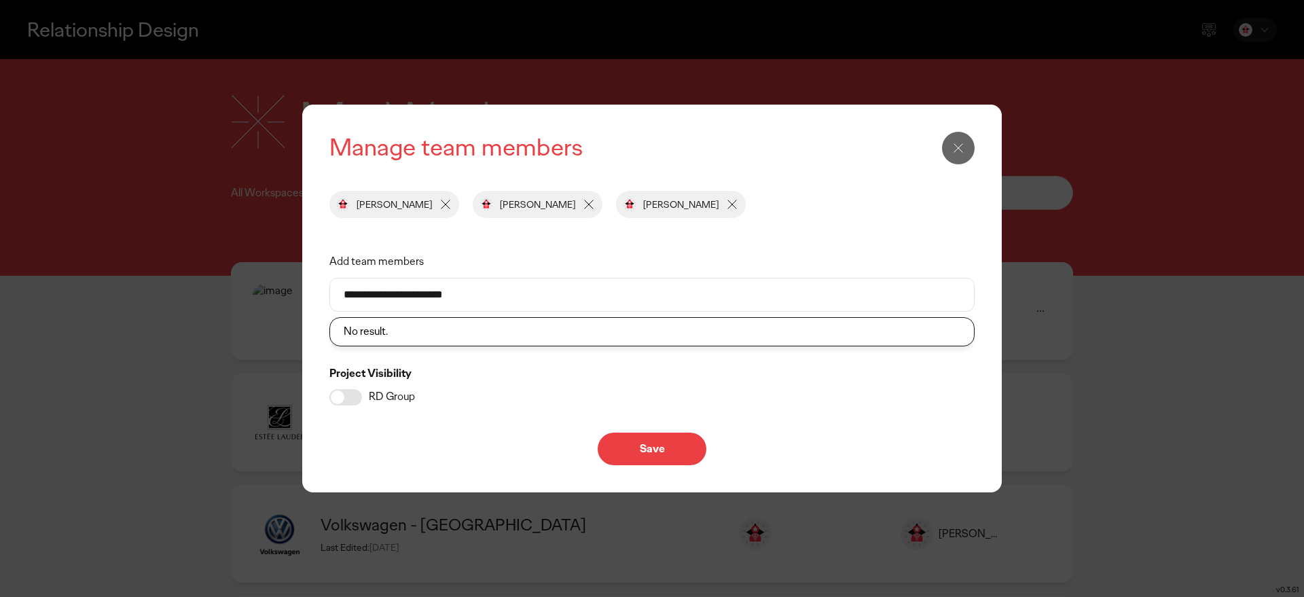
type input "**********"
drag, startPoint x: 471, startPoint y: 298, endPoint x: 326, endPoint y: 296, distance: 144.7
click at [326, 296] on div "**********" at bounding box center [651, 299] width 699 height 388
type input "*"
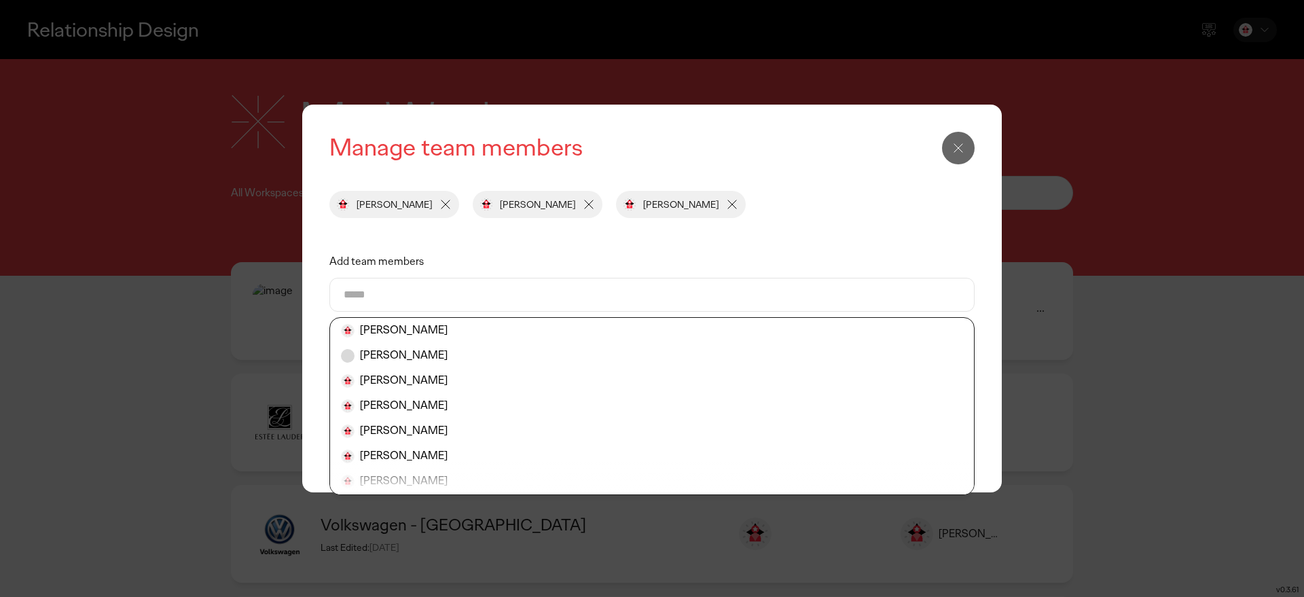
click at [456, 253] on label "Add team members" at bounding box center [651, 261] width 645 height 33
click at [456, 278] on input "Add team members" at bounding box center [652, 294] width 617 height 33
click at [493, 253] on label "Add team members" at bounding box center [651, 261] width 645 height 33
click at [493, 278] on input "Add team members" at bounding box center [652, 294] width 617 height 33
click at [956, 147] on icon at bounding box center [958, 148] width 16 height 16
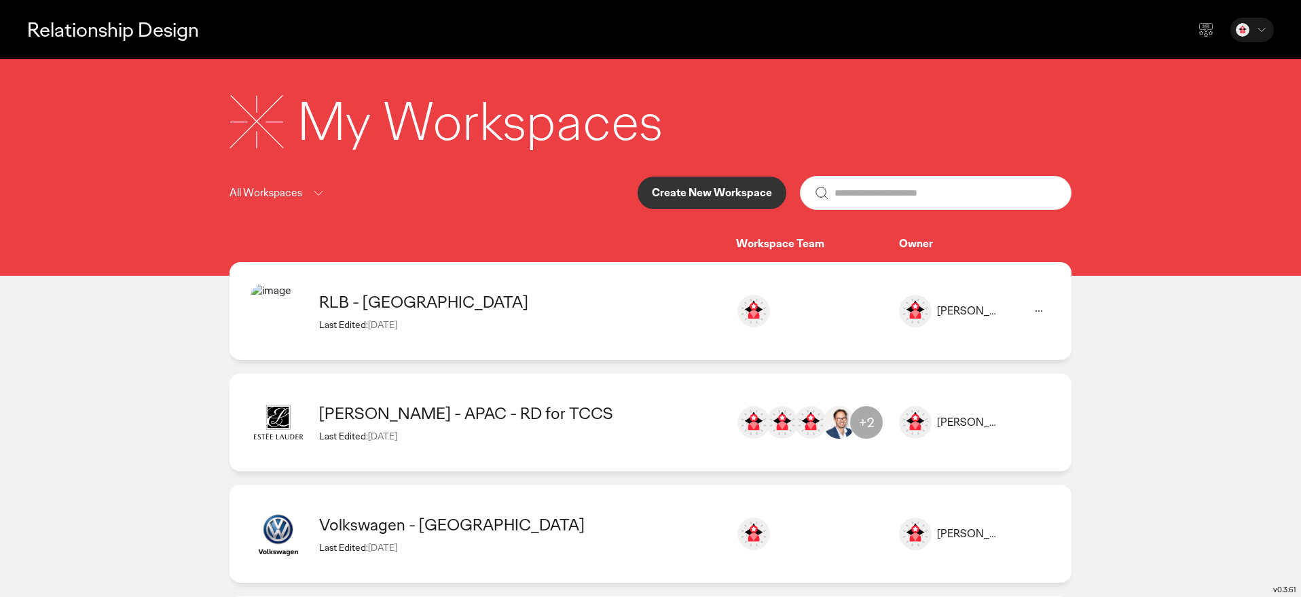
click at [1038, 312] on icon at bounding box center [1039, 311] width 16 height 16
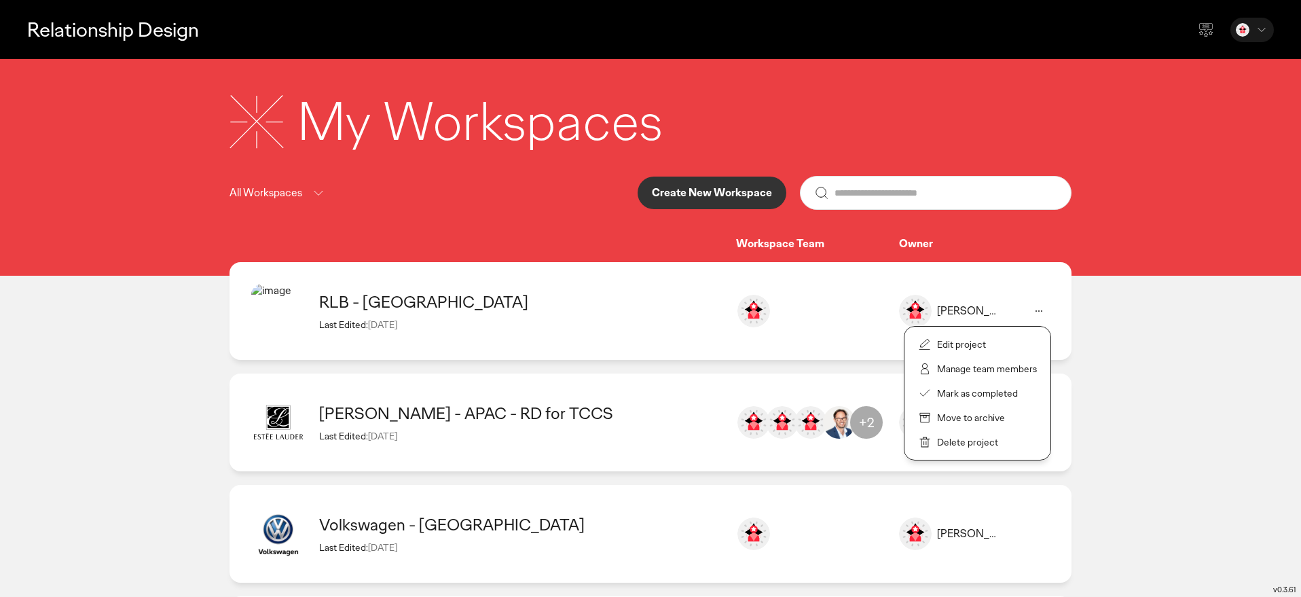
click at [977, 371] on p "Manage team members" at bounding box center [987, 369] width 100 height 12
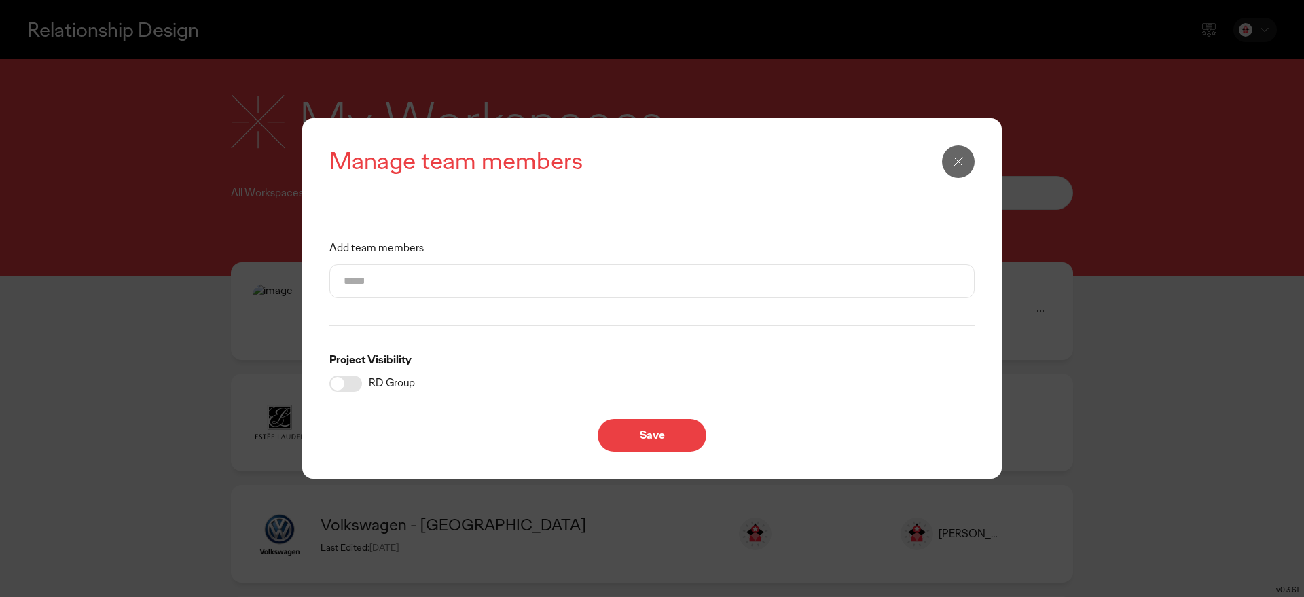
click at [955, 157] on icon at bounding box center [958, 161] width 16 height 16
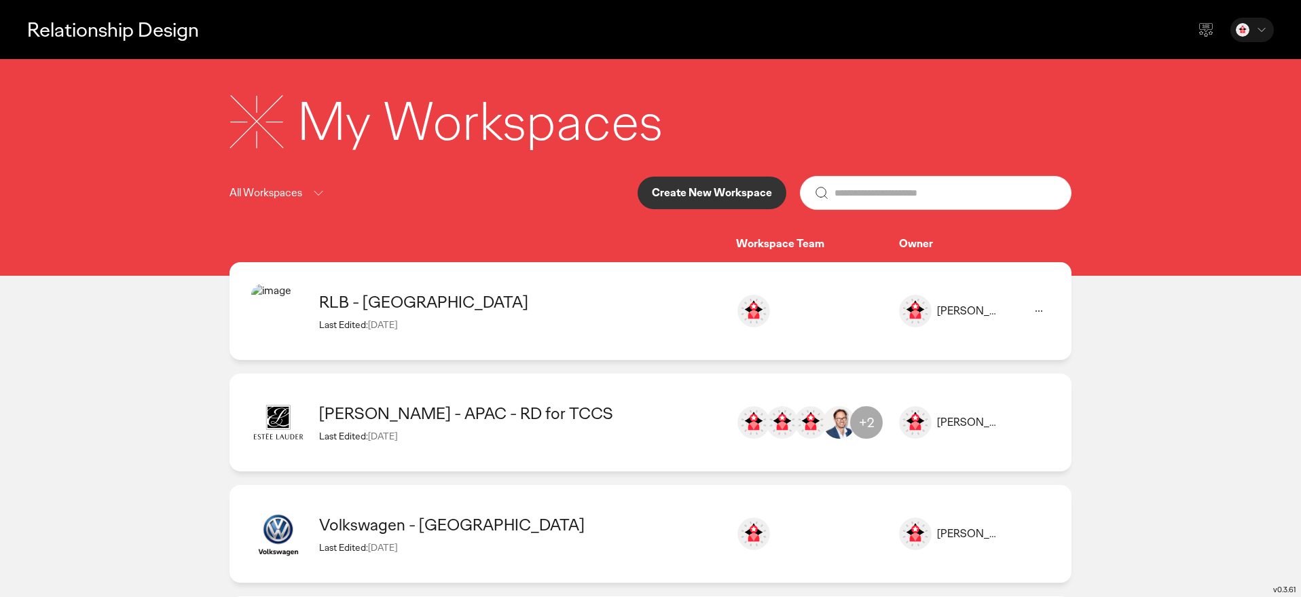
click at [1036, 309] on icon at bounding box center [1039, 311] width 16 height 16
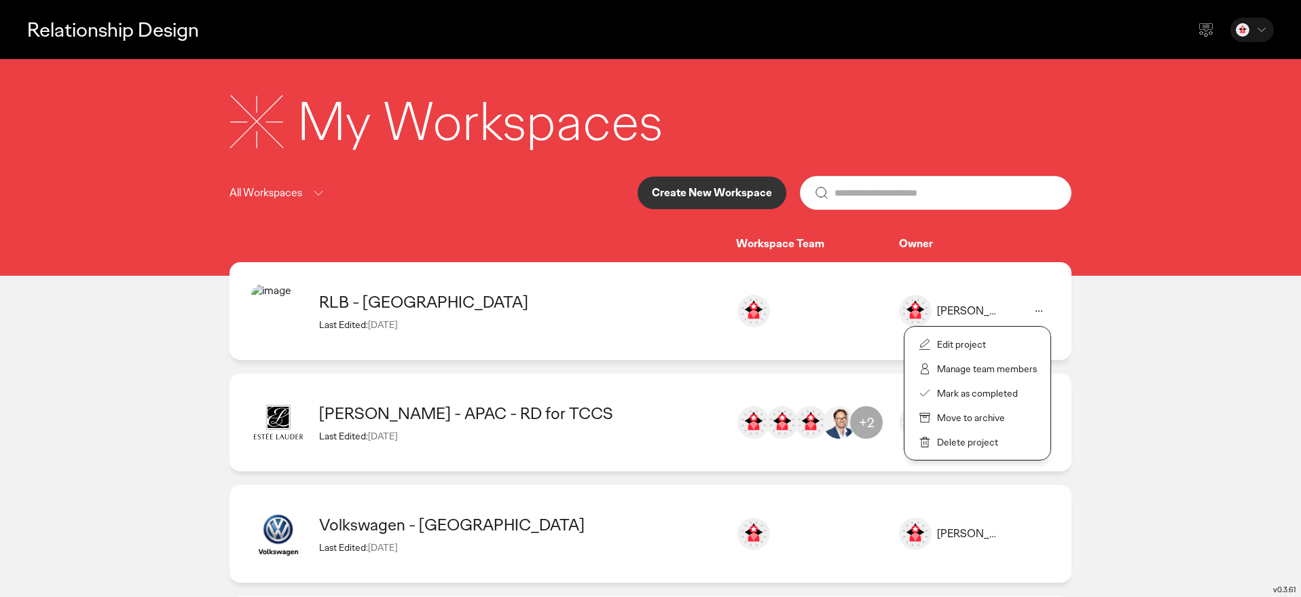
click at [947, 363] on p "Manage team members" at bounding box center [987, 369] width 100 height 12
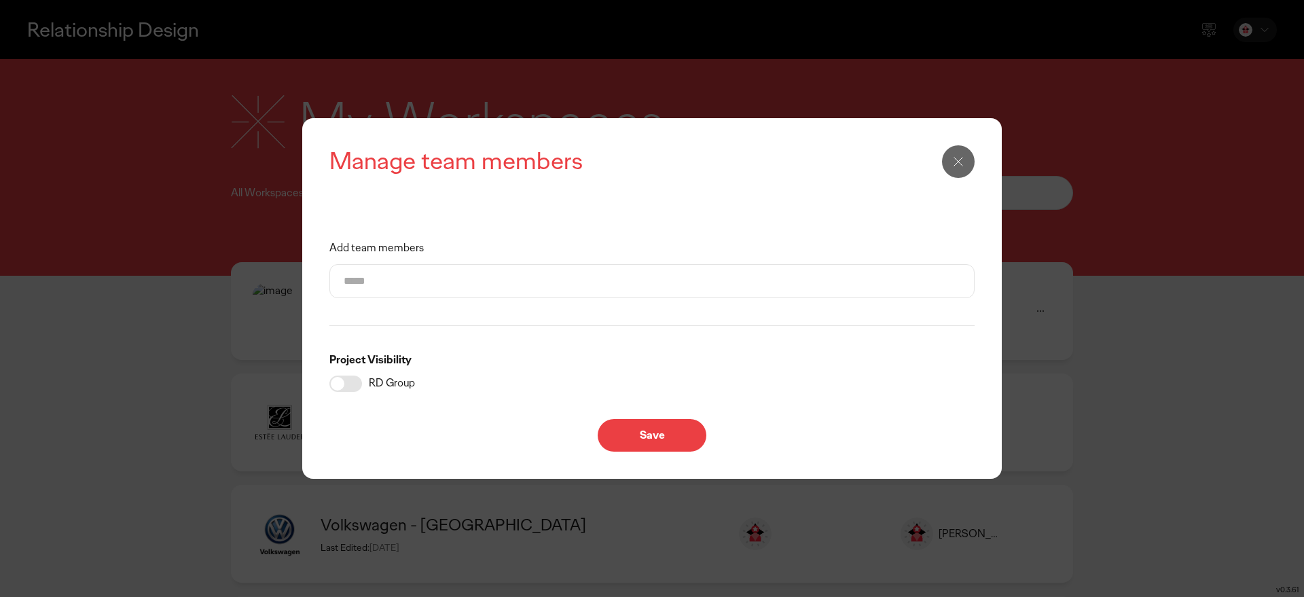
click at [406, 293] on input "Add team members" at bounding box center [652, 281] width 617 height 33
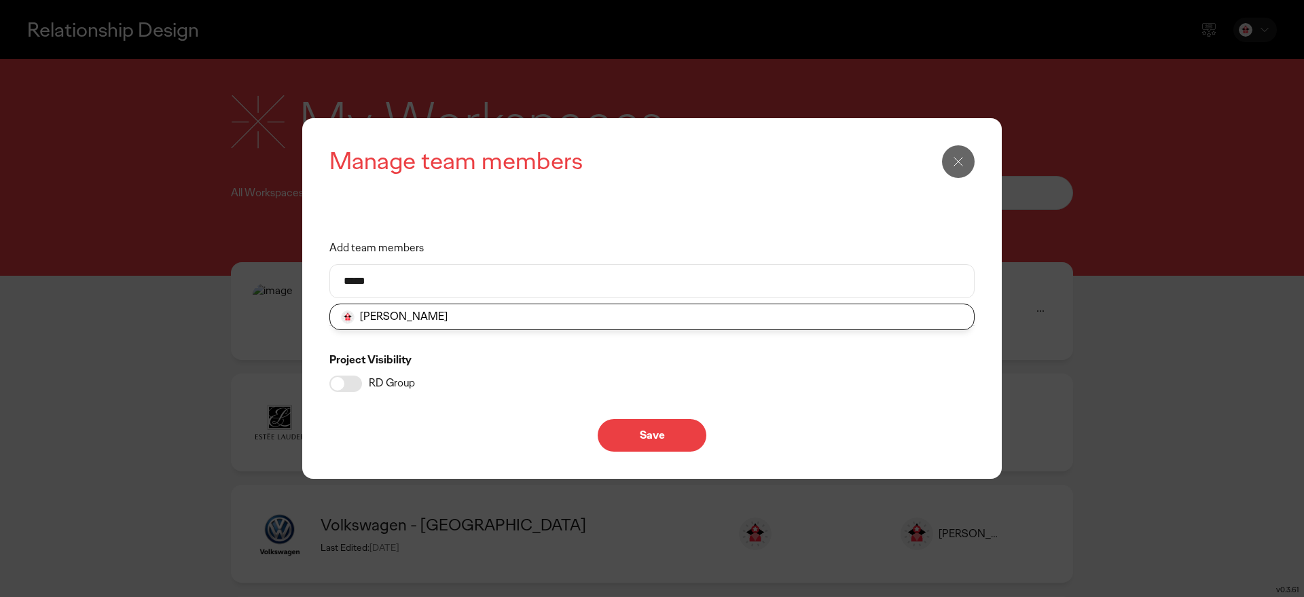
type input "*****"
click at [404, 313] on li "[PERSON_NAME]" at bounding box center [652, 316] width 644 height 25
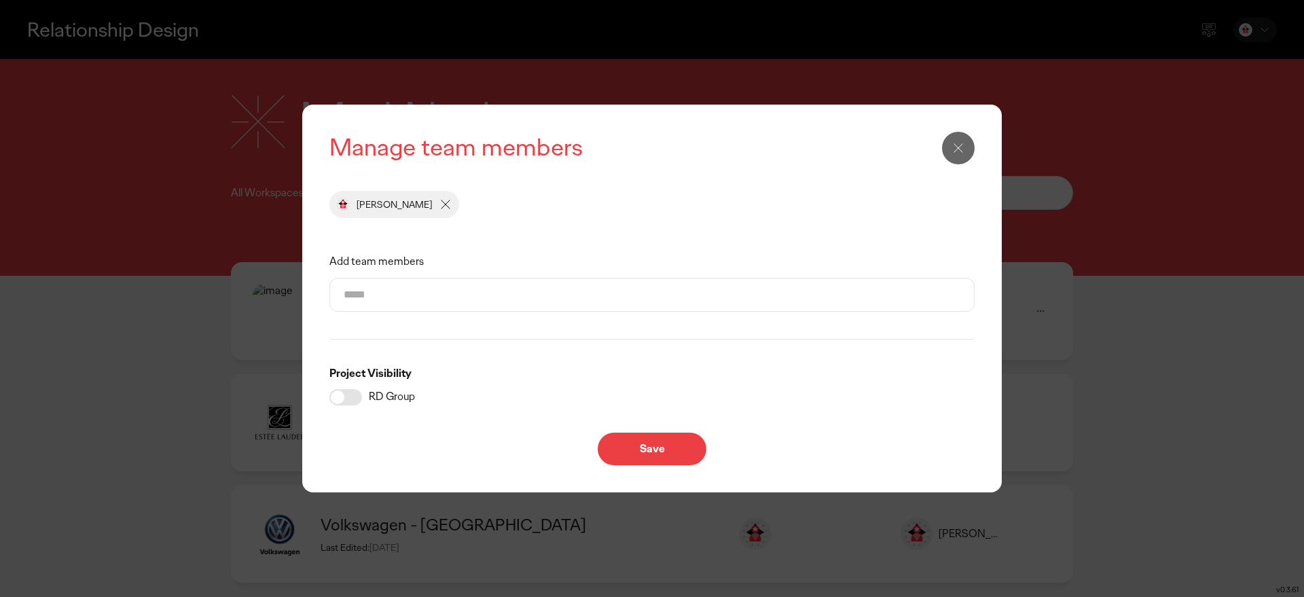
click at [401, 297] on input "Add team members" at bounding box center [652, 294] width 617 height 33
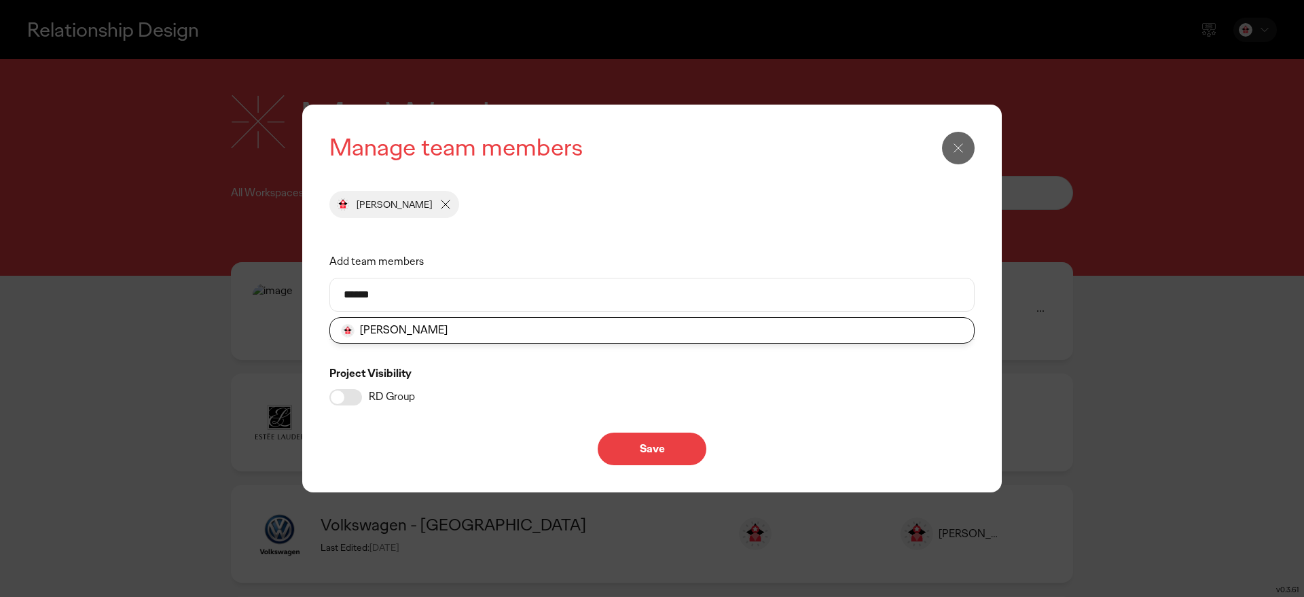
type input "******"
click at [401, 327] on li "[PERSON_NAME]" at bounding box center [652, 330] width 644 height 25
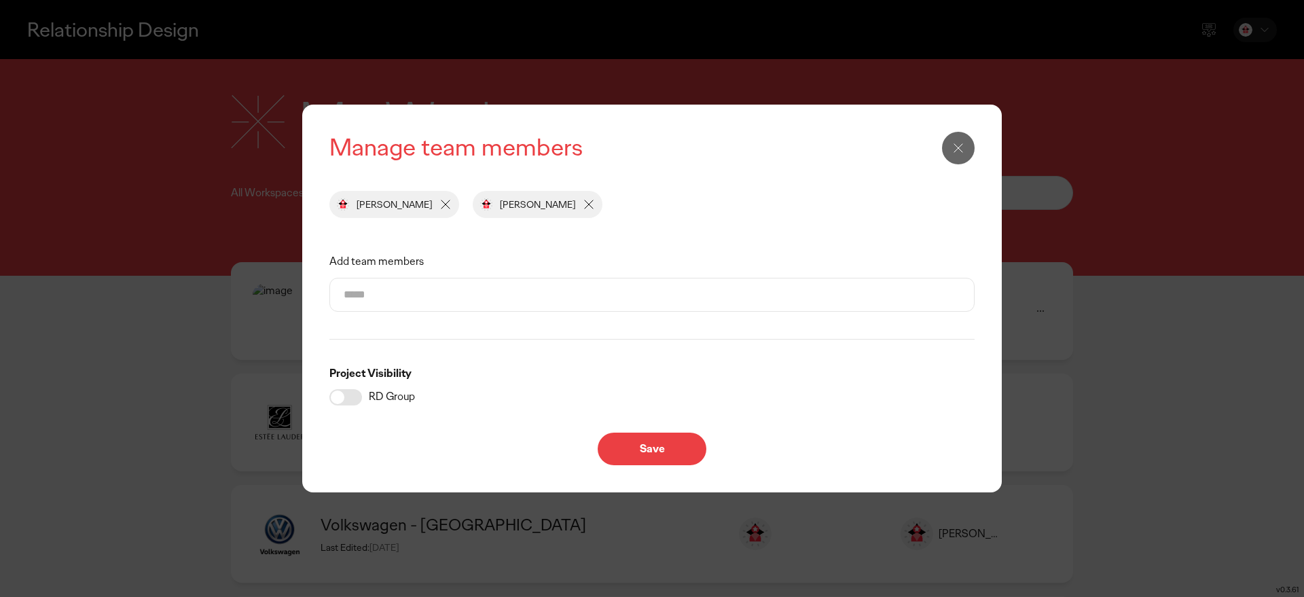
click at [384, 298] on input "Add team members" at bounding box center [652, 294] width 617 height 33
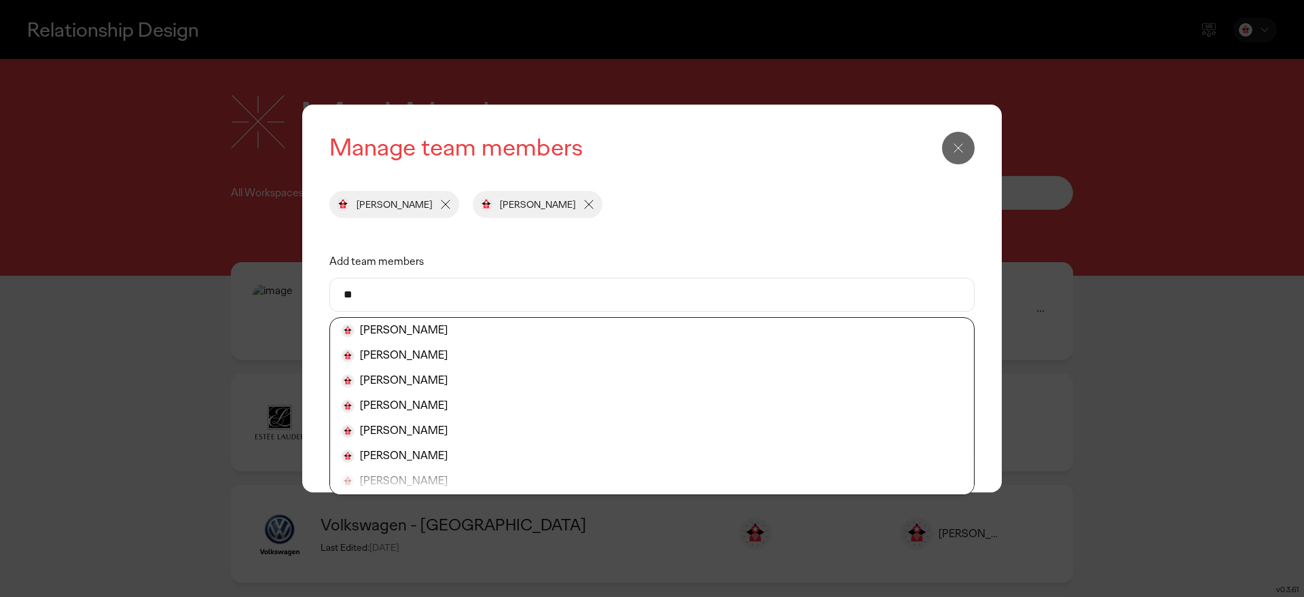
type input "*"
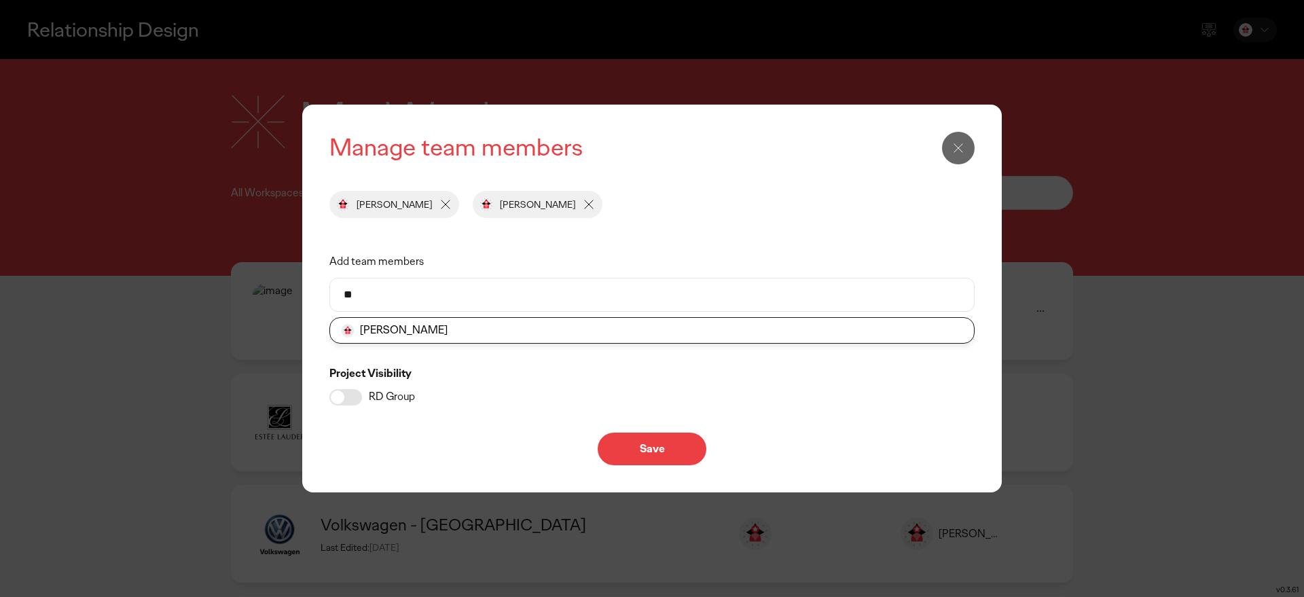
type input "*"
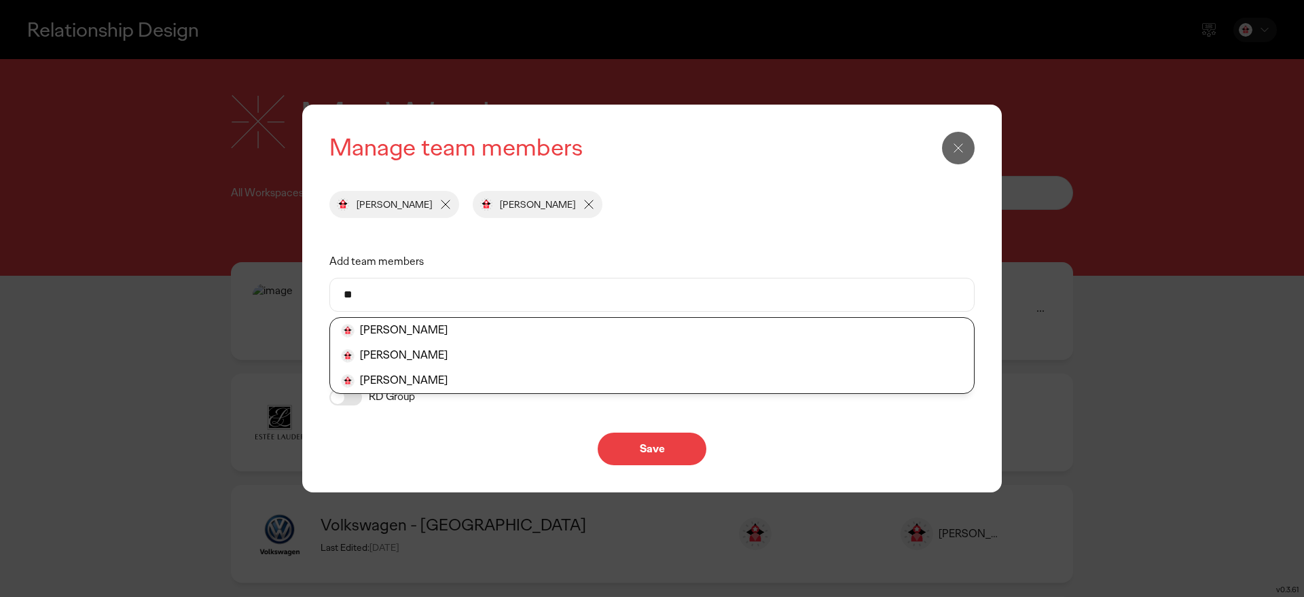
type input "*"
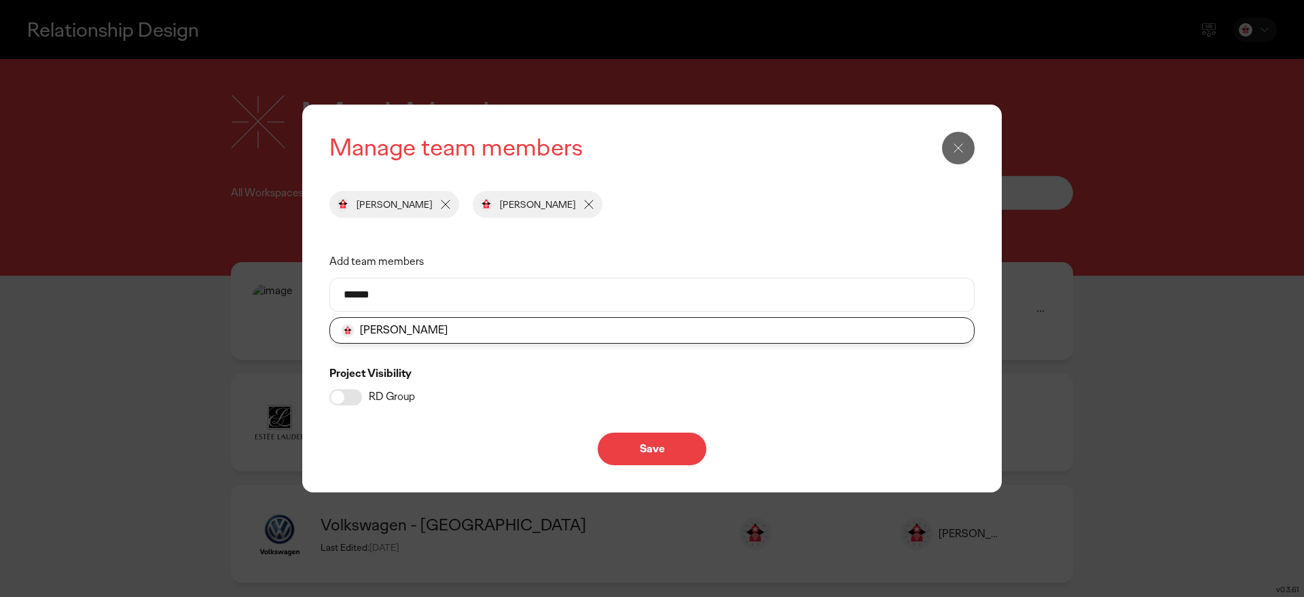
type input "******"
click at [375, 327] on li "[PERSON_NAME]" at bounding box center [652, 330] width 644 height 25
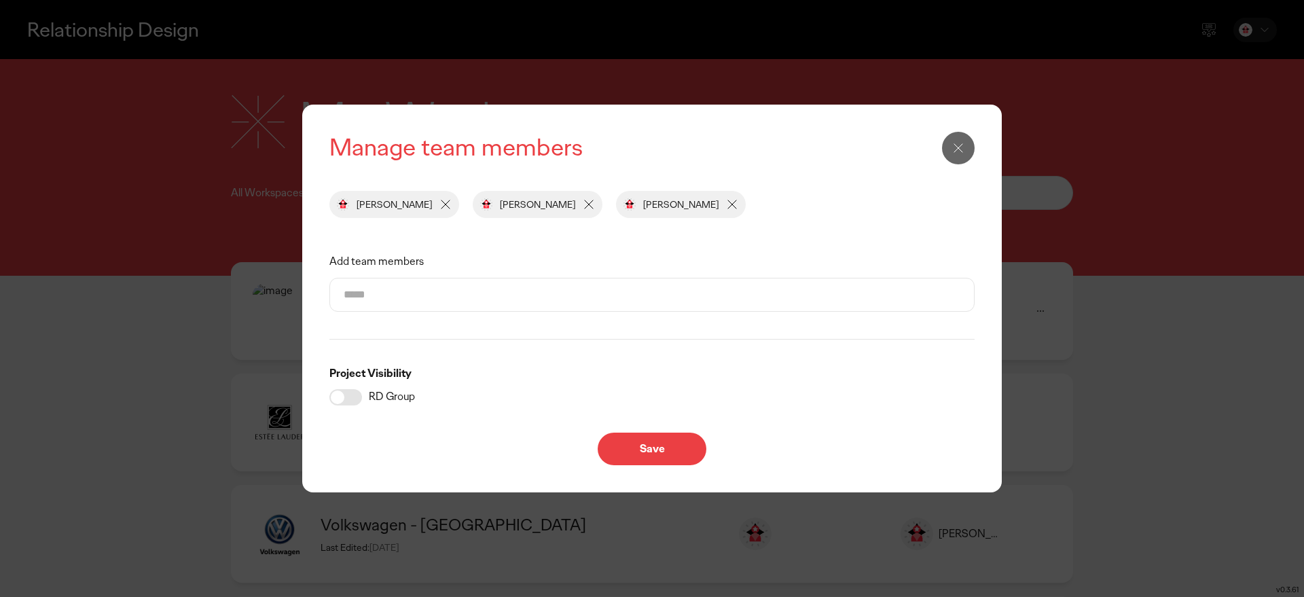
click at [653, 450] on p "Save" at bounding box center [652, 448] width 80 height 11
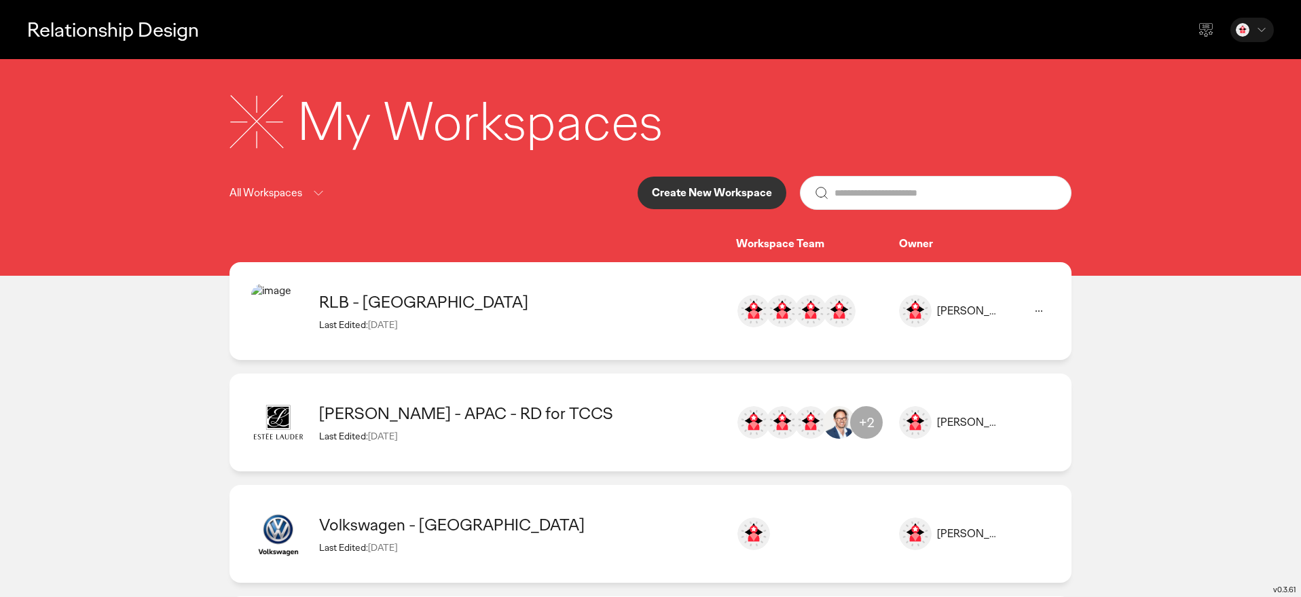
click at [1034, 305] on icon at bounding box center [1039, 311] width 16 height 16
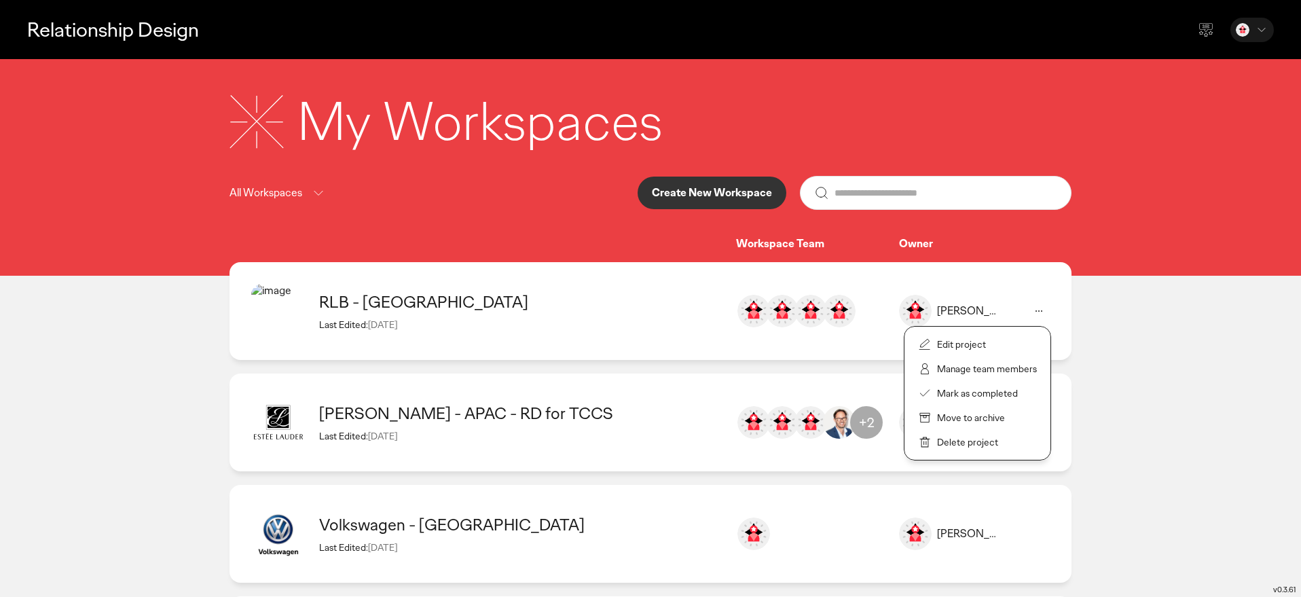
click at [648, 333] on div "RLB - EUROPE Last Edited: [DATE] [PERSON_NAME] [EMAIL_ADDRESS][PERSON_NAME][DOM…" at bounding box center [651, 311] width 842 height 98
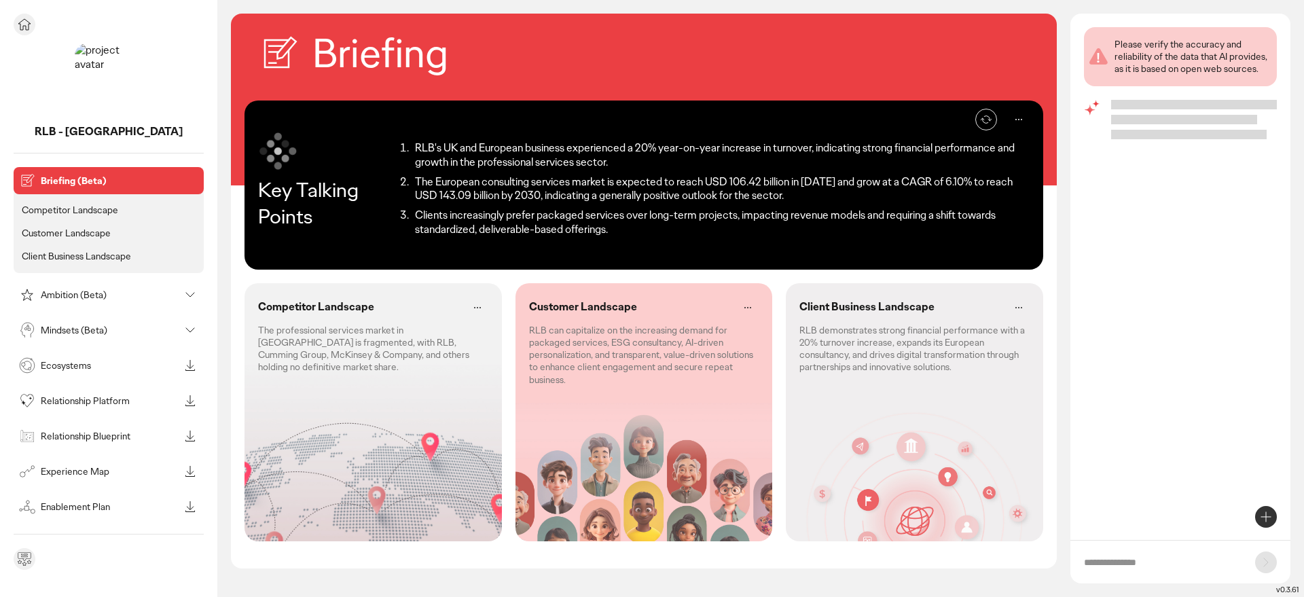
click at [26, 22] on icon at bounding box center [24, 24] width 16 height 16
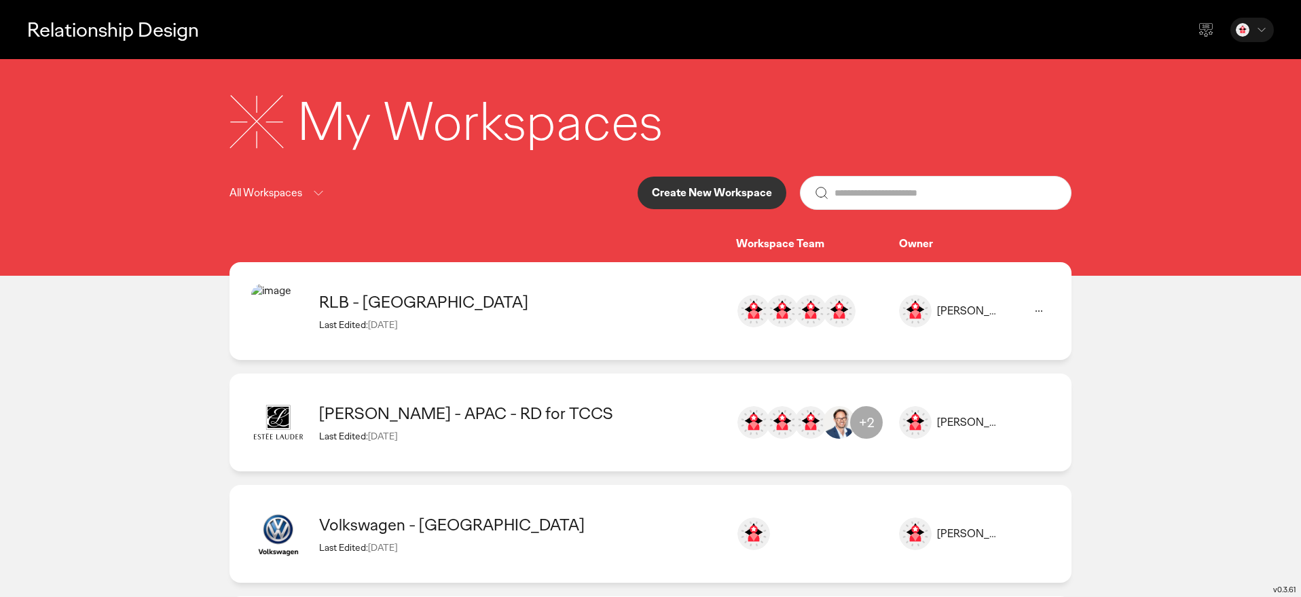
click at [716, 305] on div "RLB - [GEOGRAPHIC_DATA]" at bounding box center [520, 301] width 403 height 21
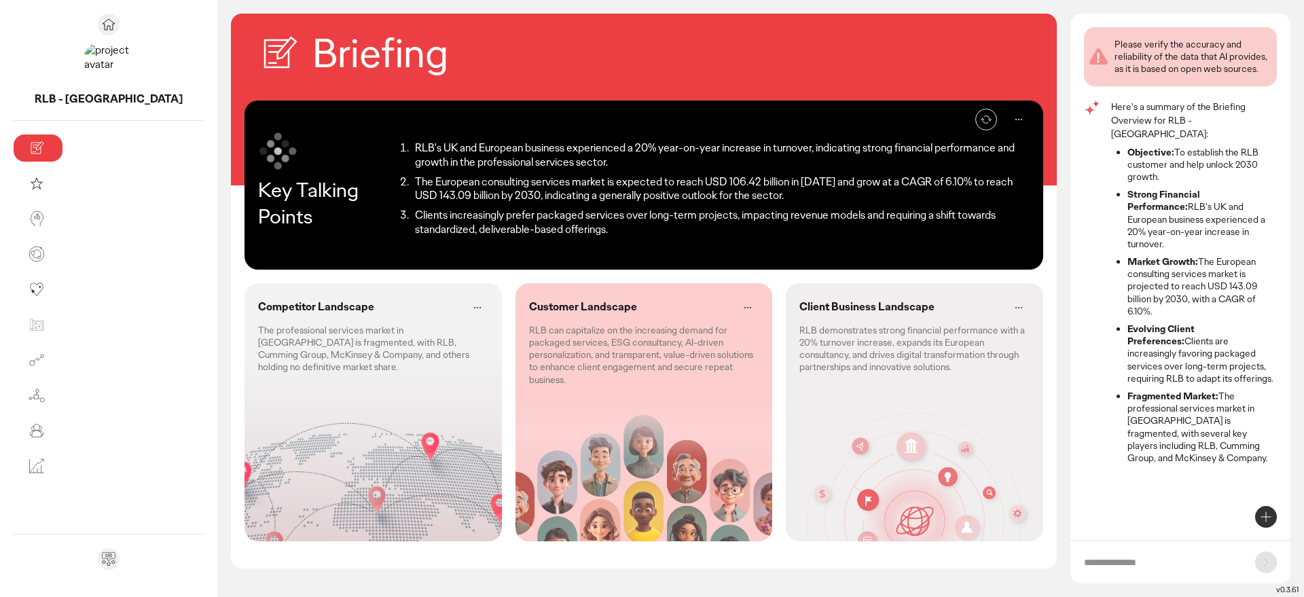
click at [529, 353] on p "RLB can capitalize on the increasing demand for packaged services, ESG consulta…" at bounding box center [644, 355] width 230 height 62
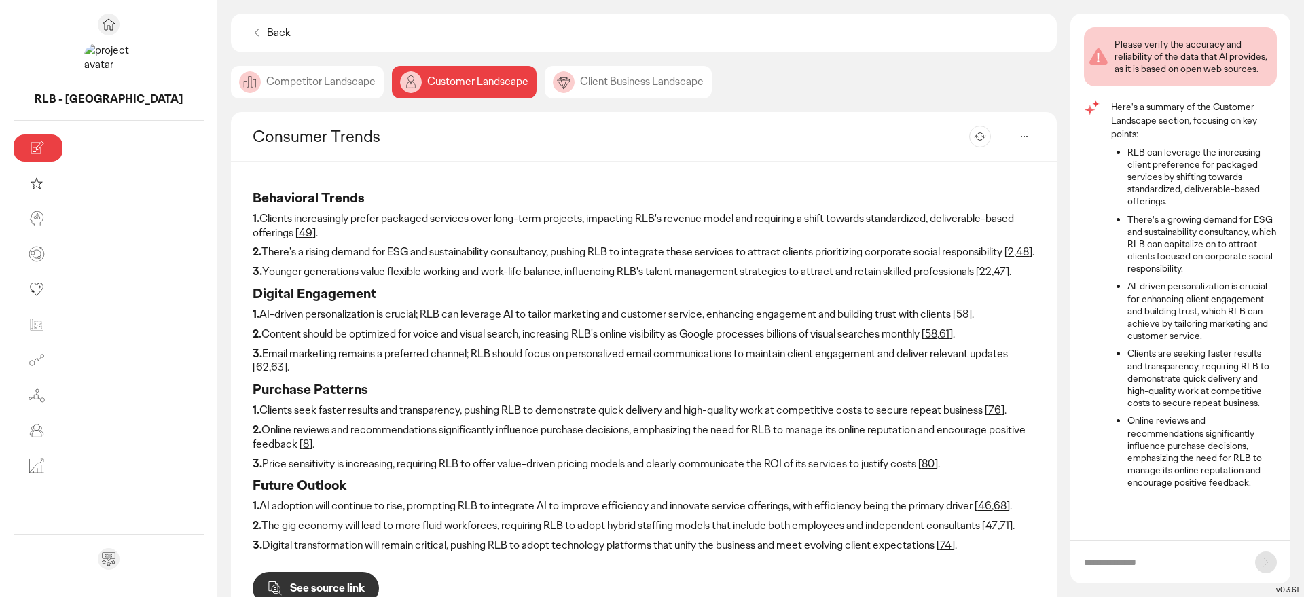
click at [985, 518] on link "47" at bounding box center [991, 525] width 12 height 14
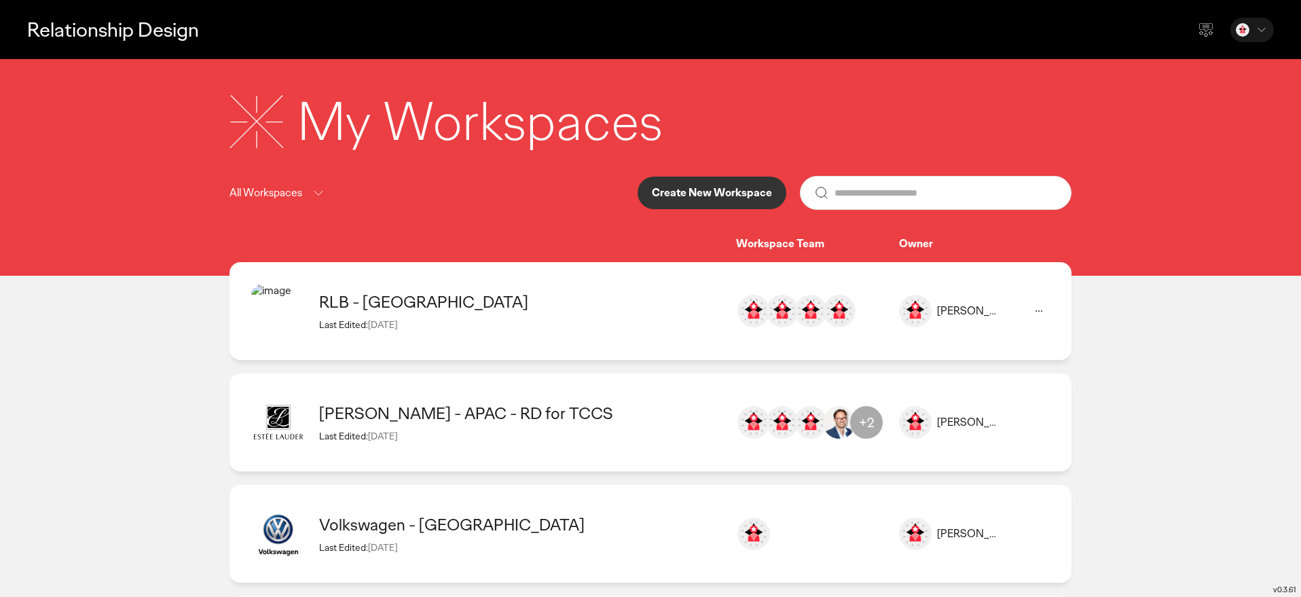
click at [1044, 310] on icon at bounding box center [1039, 311] width 16 height 16
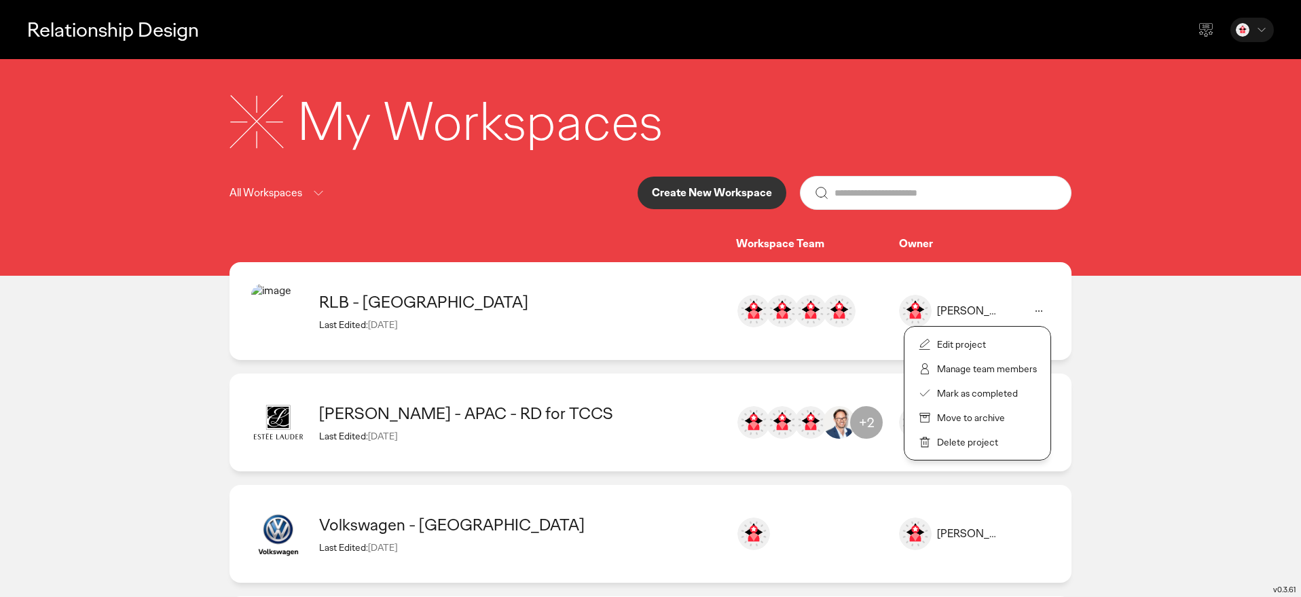
click at [968, 369] on p "Manage team members" at bounding box center [987, 369] width 100 height 12
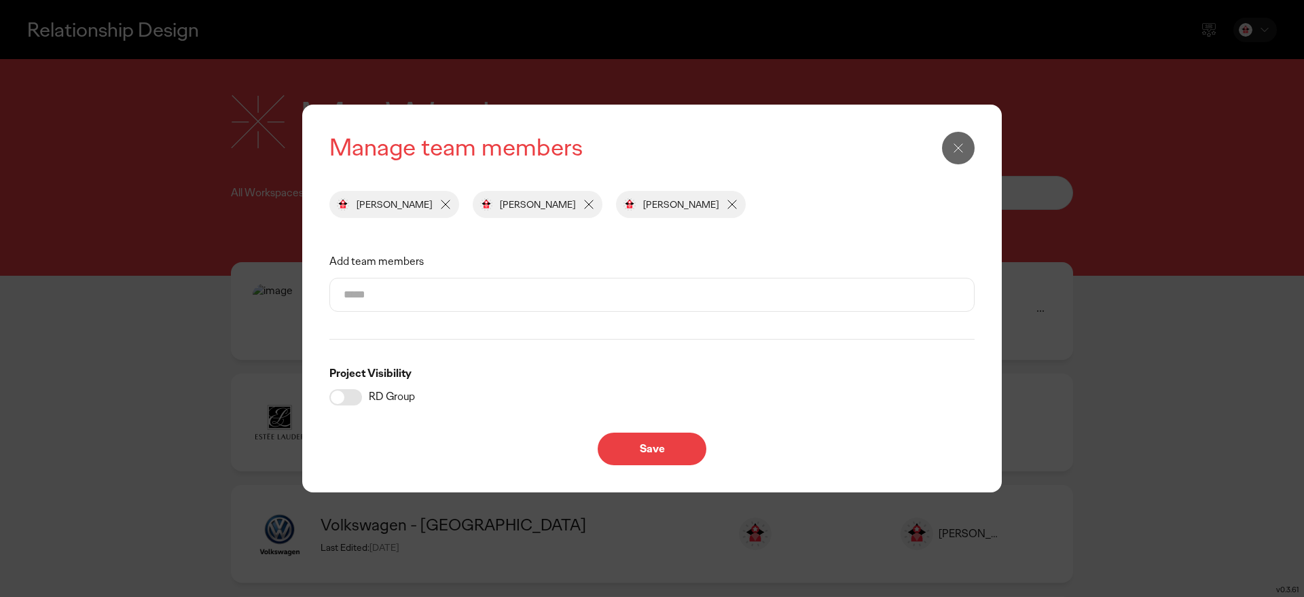
click at [409, 293] on input "Add team members" at bounding box center [652, 294] width 617 height 33
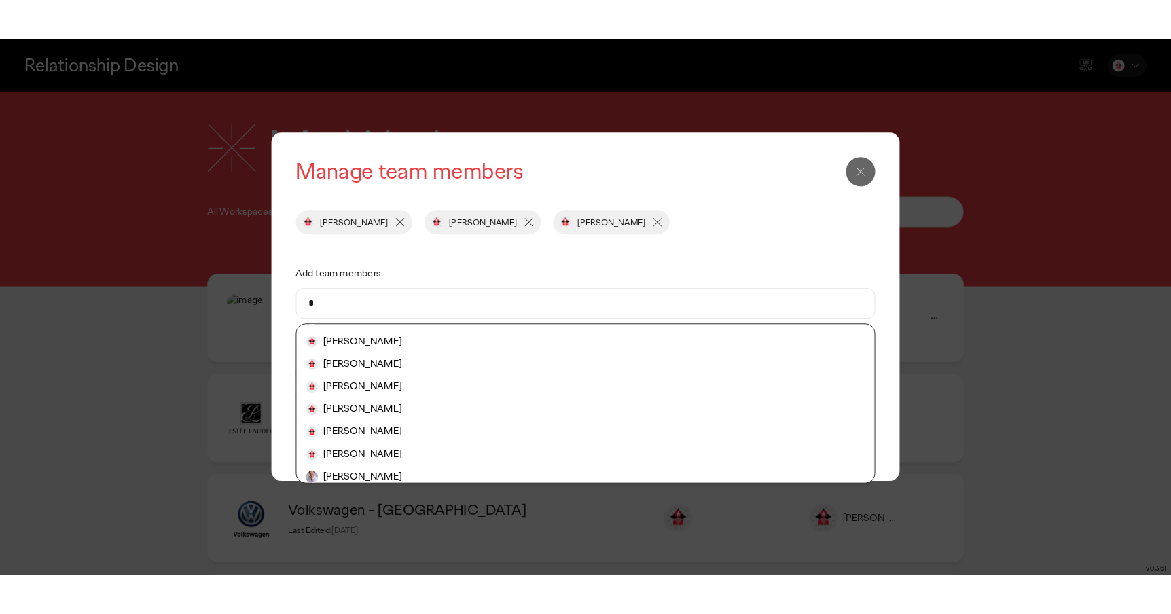
scroll to position [326, 0]
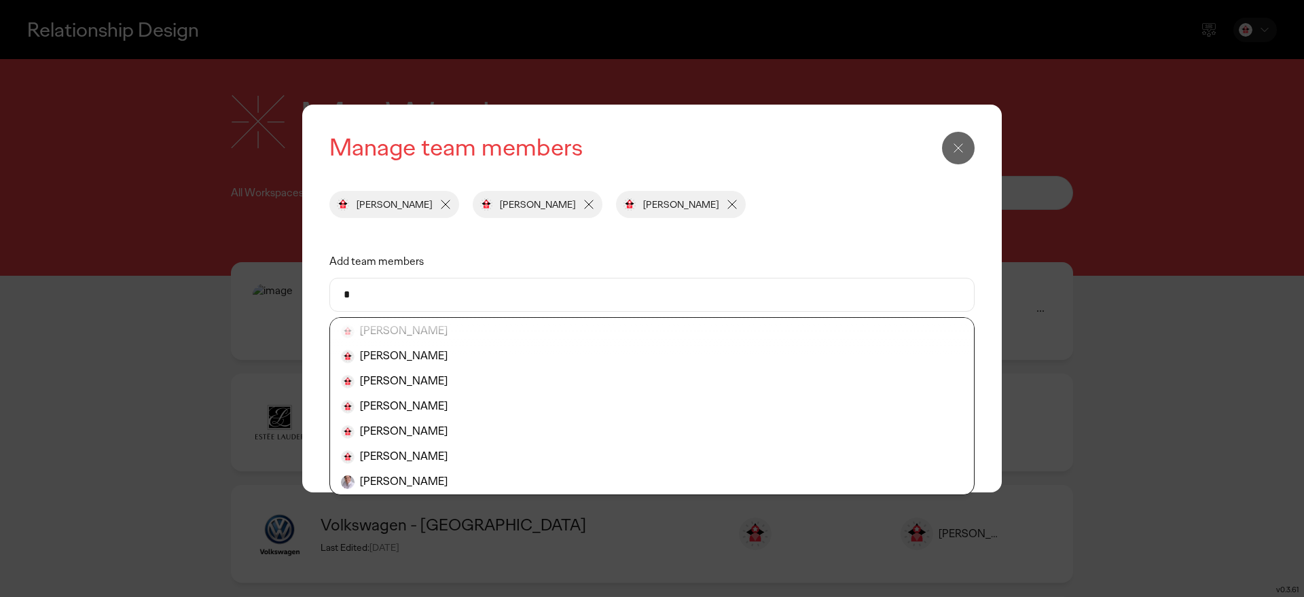
type input "*"
click at [1141, 130] on div "Manage team members Ed Turner Johnny Watters Nishal John Add team members * Aar…" at bounding box center [652, 298] width 1304 height 597
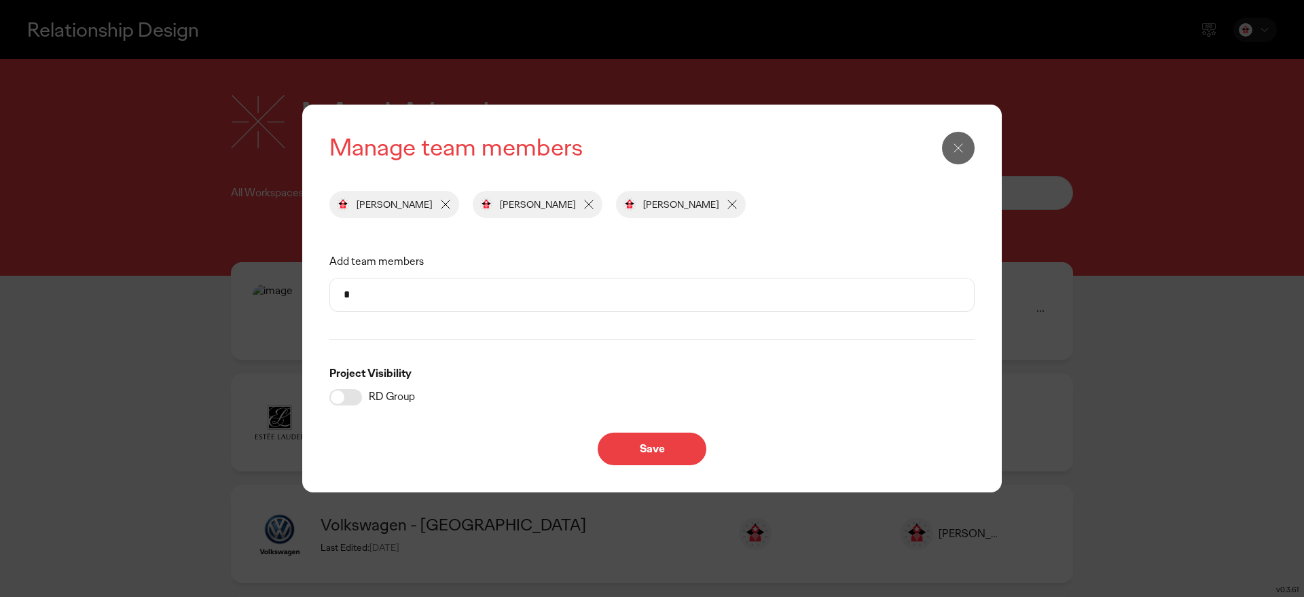
click at [951, 147] on icon at bounding box center [958, 148] width 16 height 16
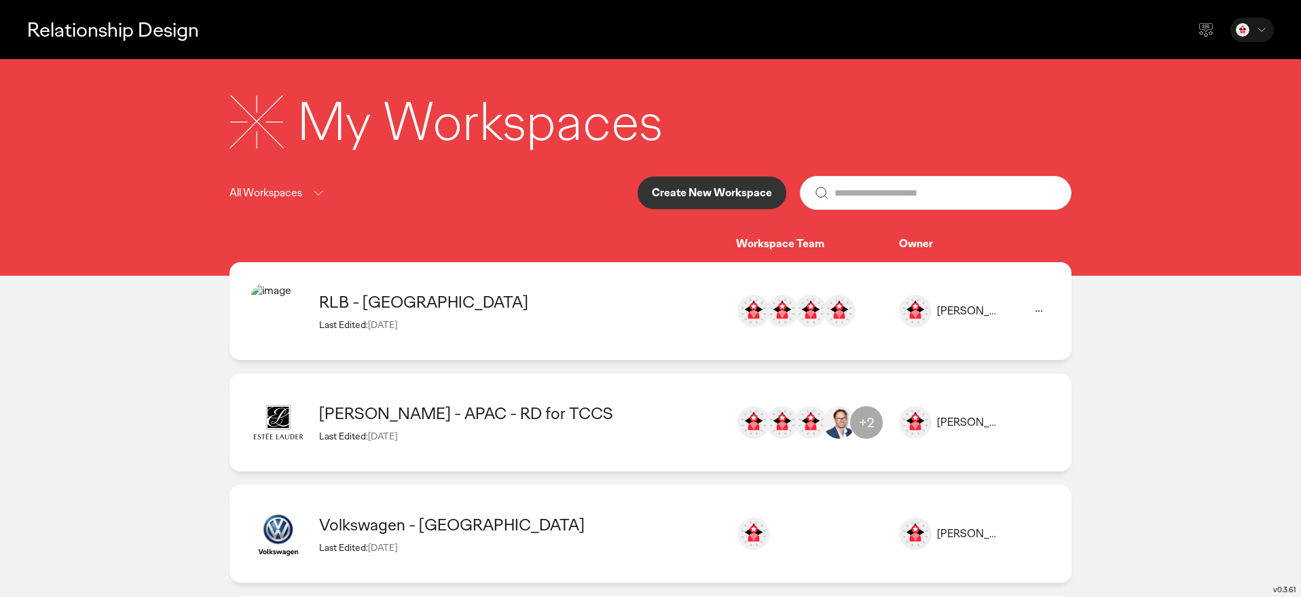
click at [1096, 107] on div "My Workspaces All Workspaces Create New Workspace Workspace Team Owner" at bounding box center [650, 167] width 1301 height 217
